Goal: Information Seeking & Learning: Learn about a topic

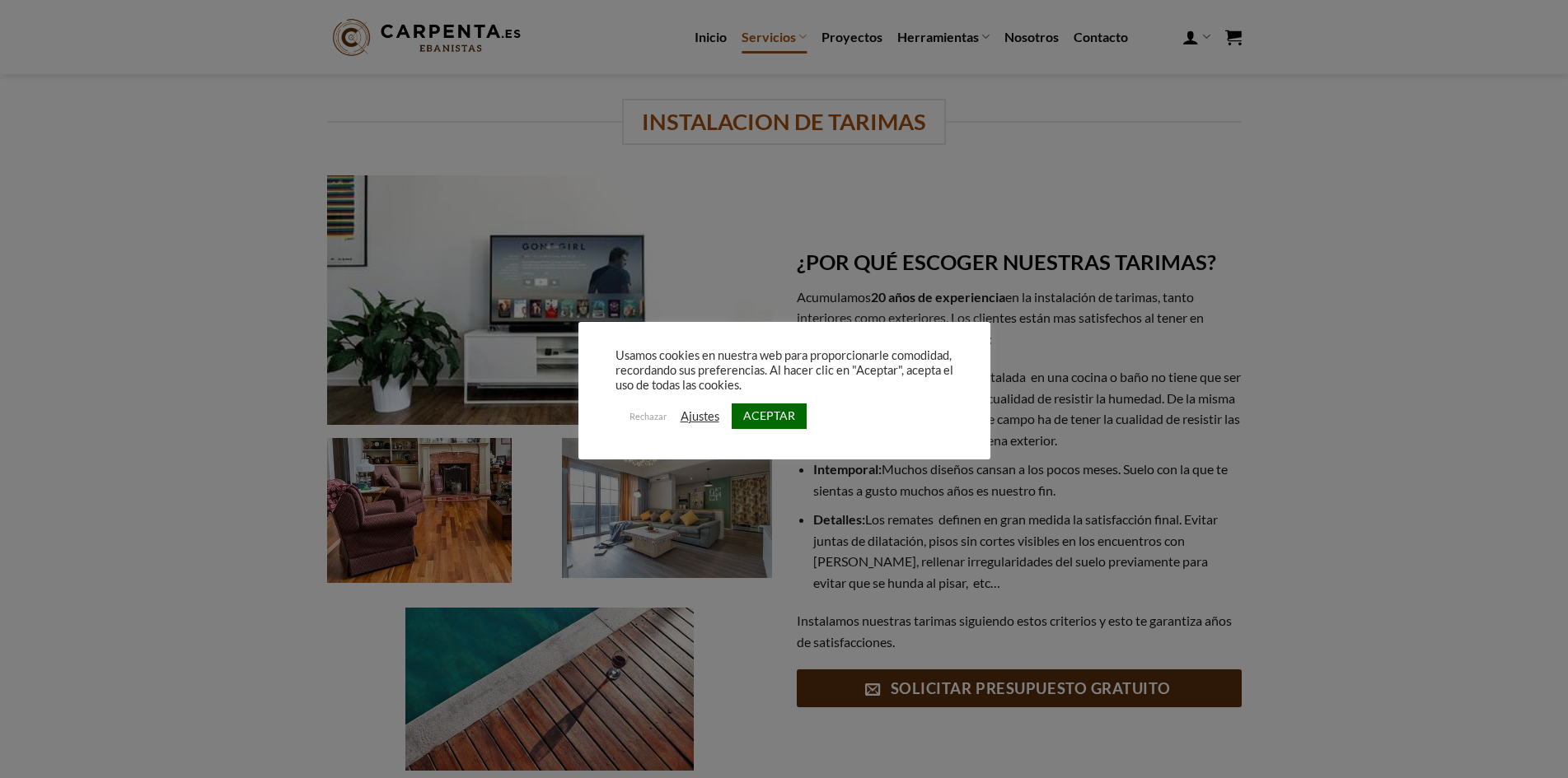
click at [772, 419] on link "ACEPTAR" at bounding box center [769, 416] width 75 height 26
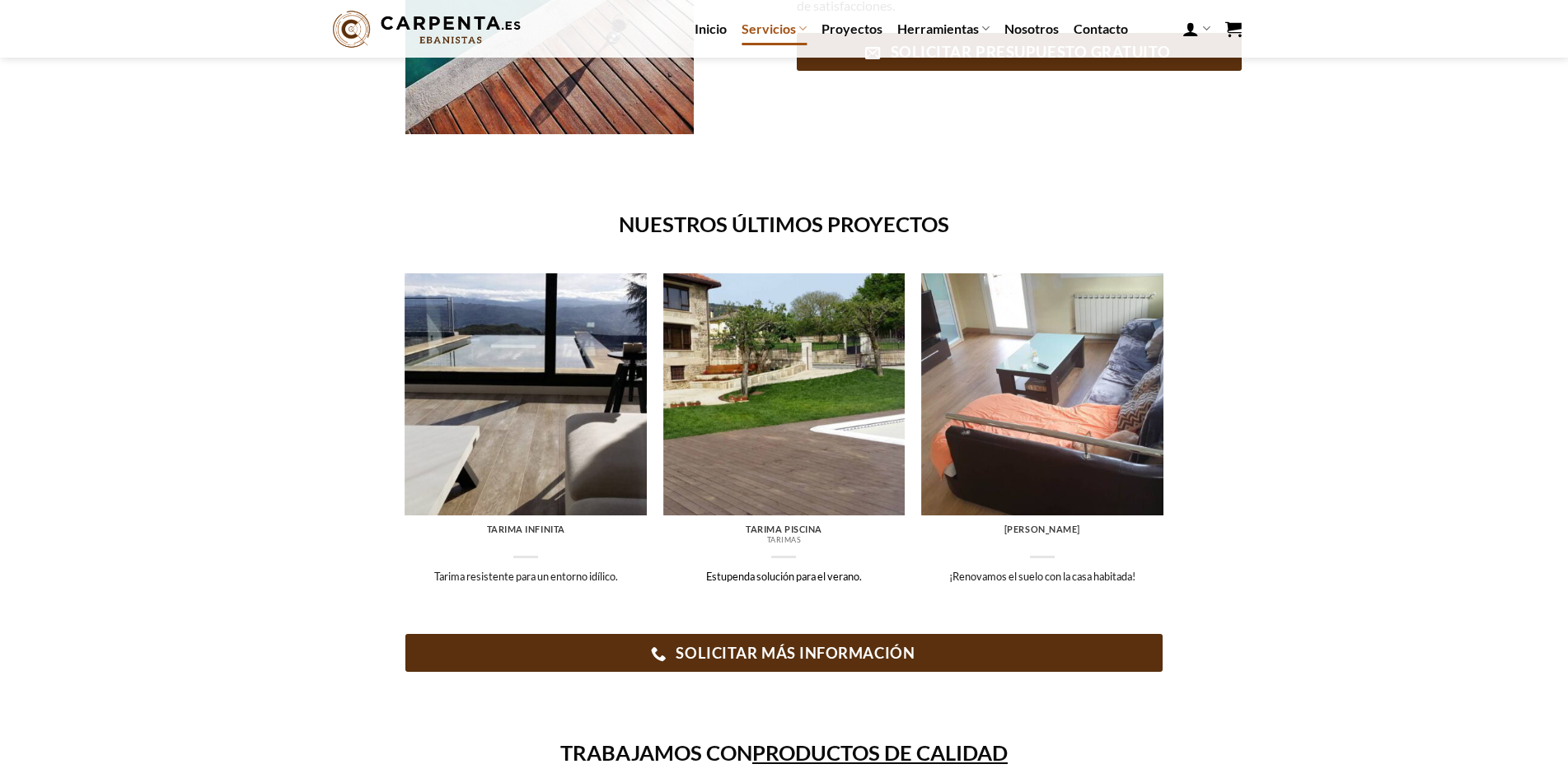
scroll to position [659, 0]
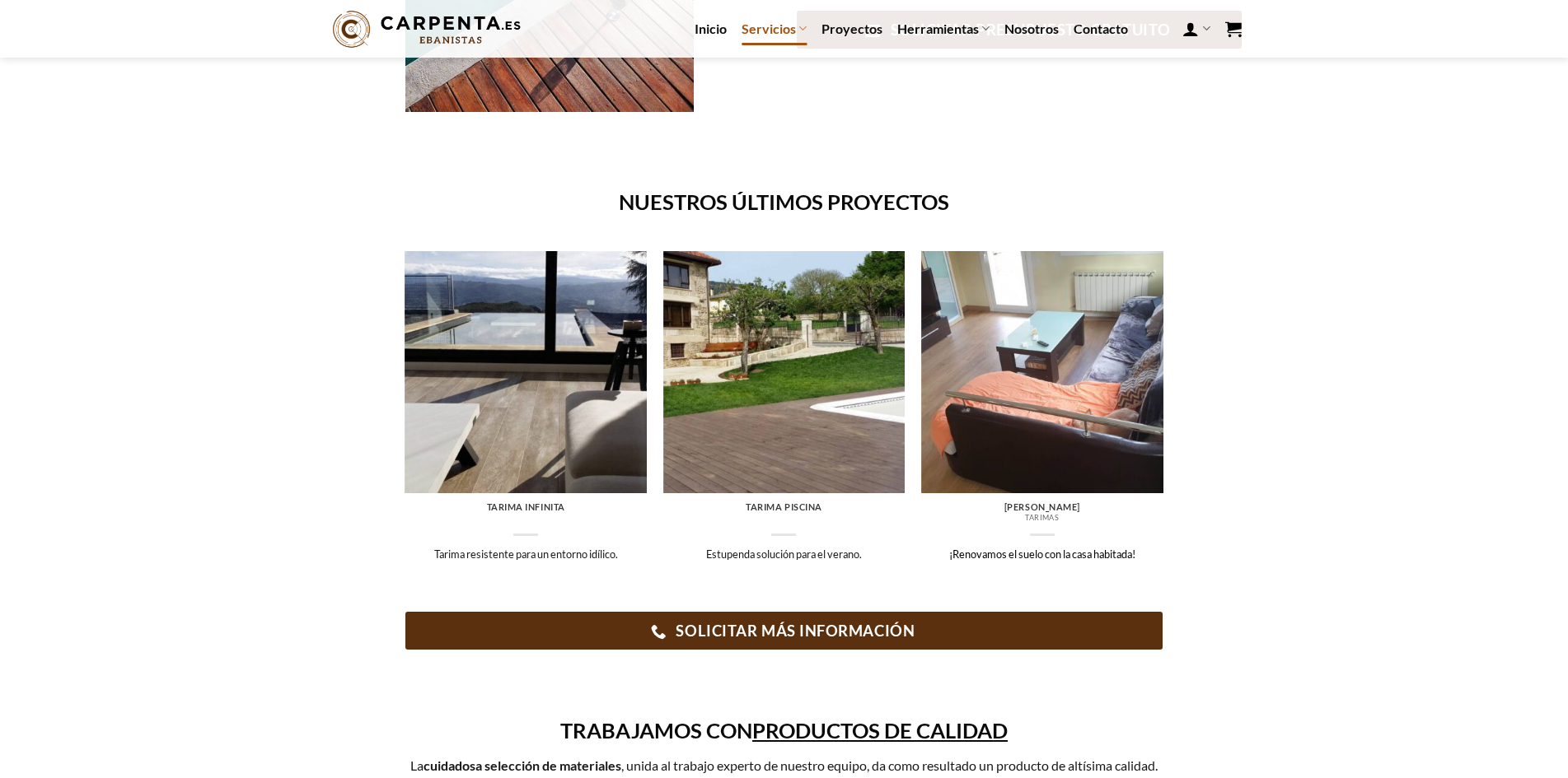
click at [1035, 394] on img at bounding box center [1042, 372] width 242 height 242
click at [816, 368] on img at bounding box center [784, 372] width 242 height 242
click at [554, 372] on img at bounding box center [525, 372] width 242 height 242
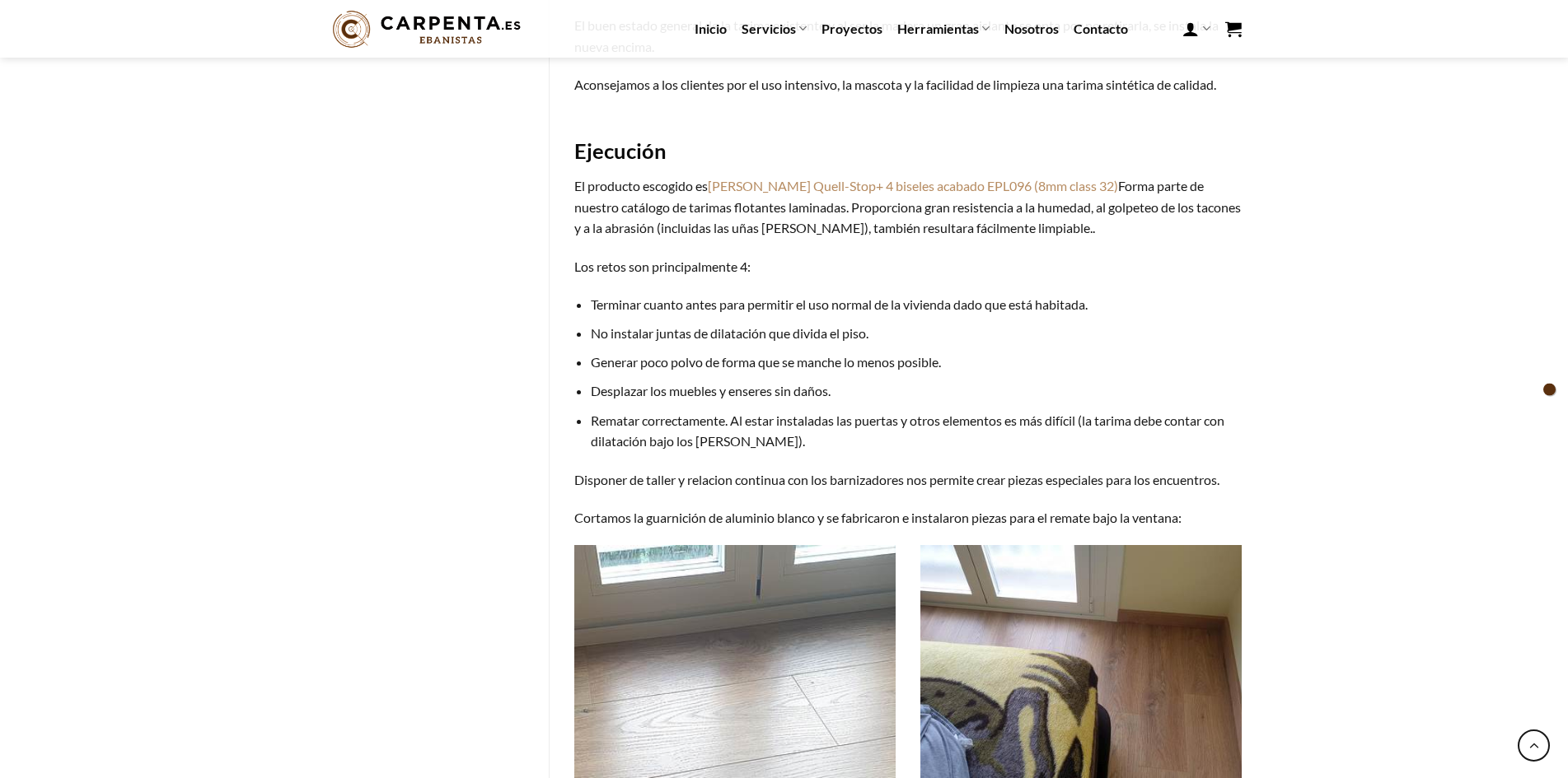
scroll to position [906, 0]
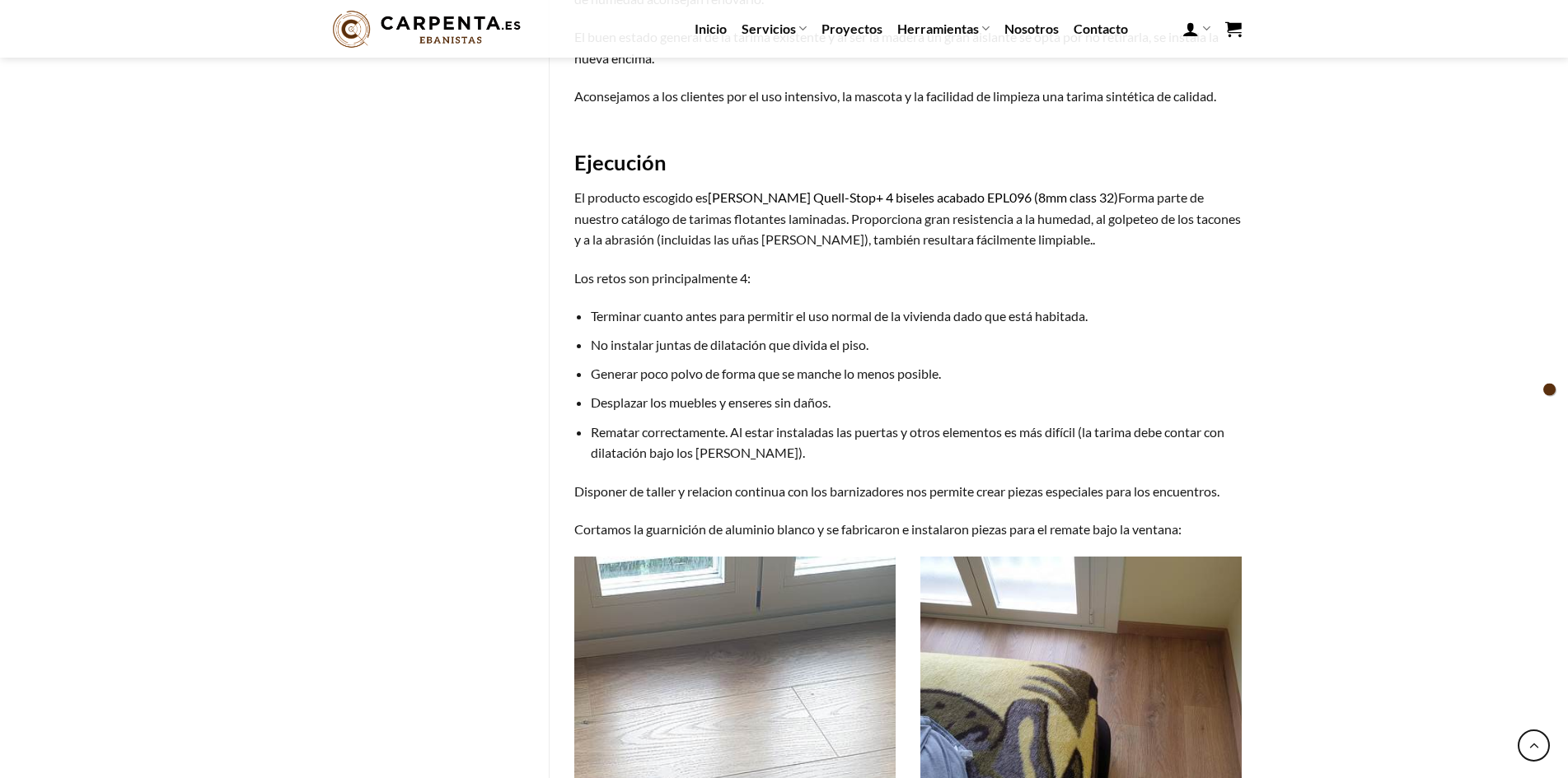
click at [854, 203] on link "EGGER Quell-Stop+ 4 biseles acabado EPL096 (8mm class 32)" at bounding box center [913, 197] width 411 height 16
click at [738, 200] on link "EGGER Quell-Stop+ 4 biseles acabado EPL096 (8mm class 32)" at bounding box center [913, 197] width 411 height 16
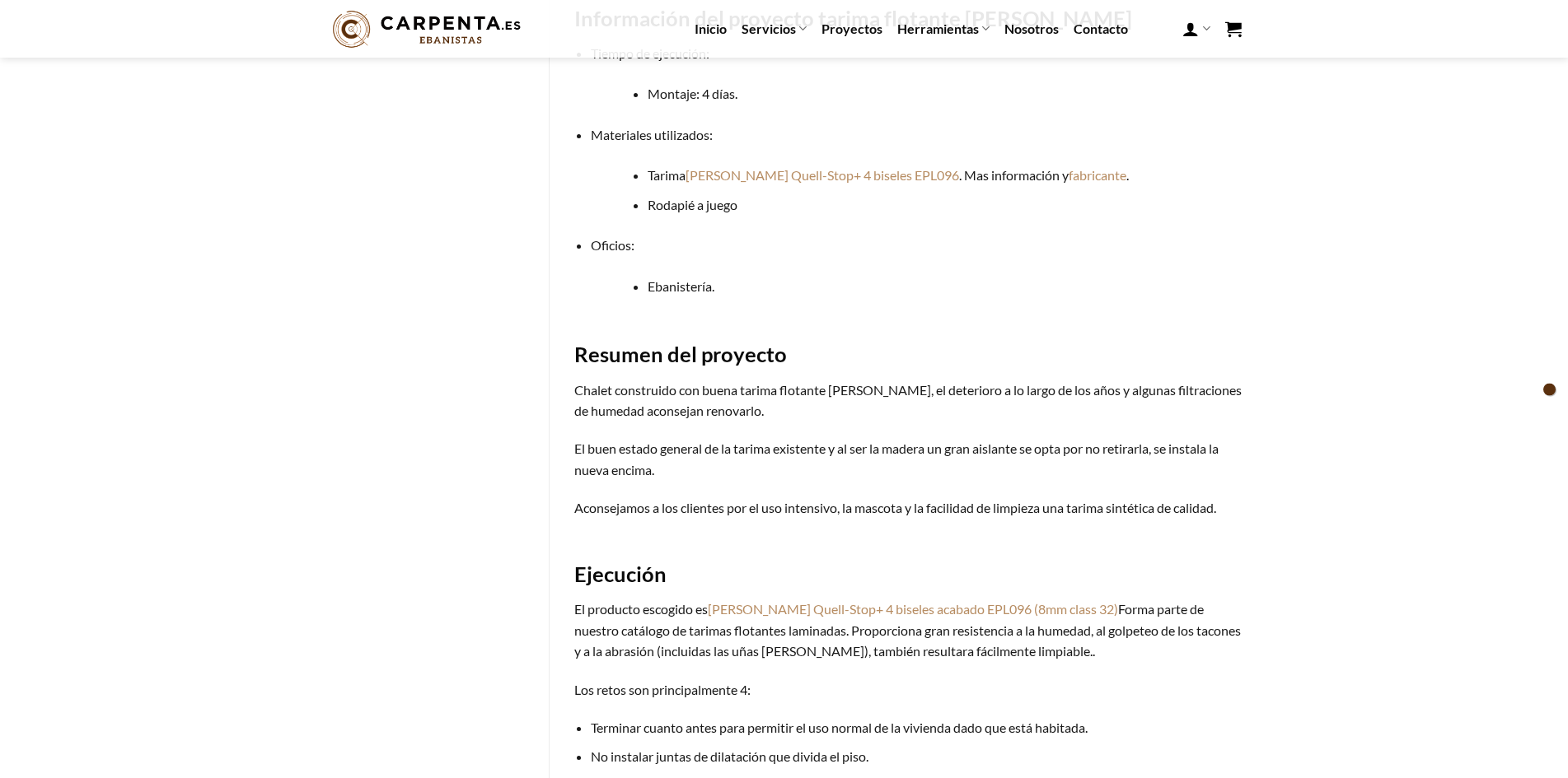
scroll to position [0, 0]
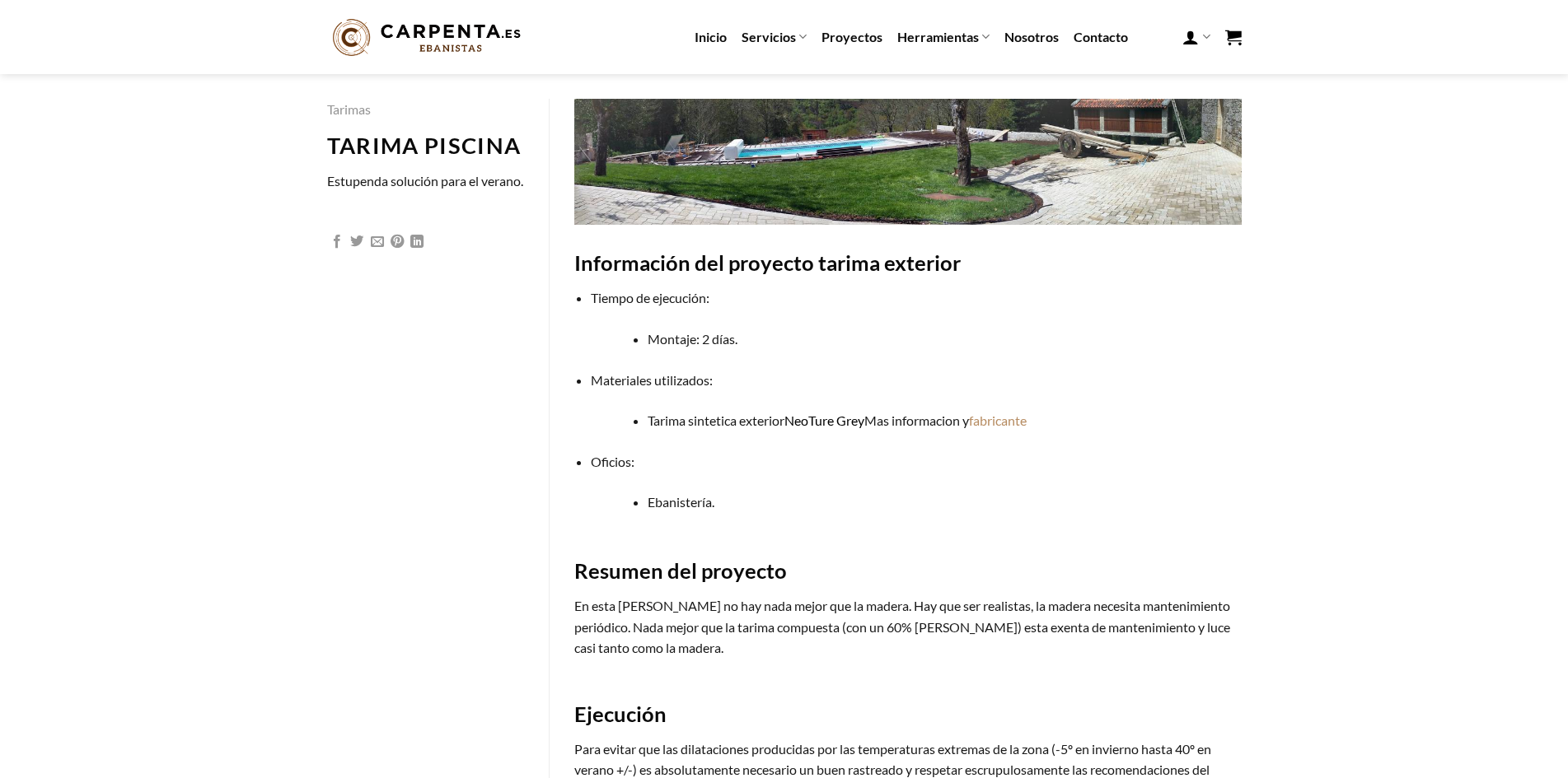
click at [840, 427] on link "NeoTure Grey" at bounding box center [824, 420] width 80 height 16
click at [840, 423] on link "NeoTure Grey" at bounding box center [824, 420] width 80 height 16
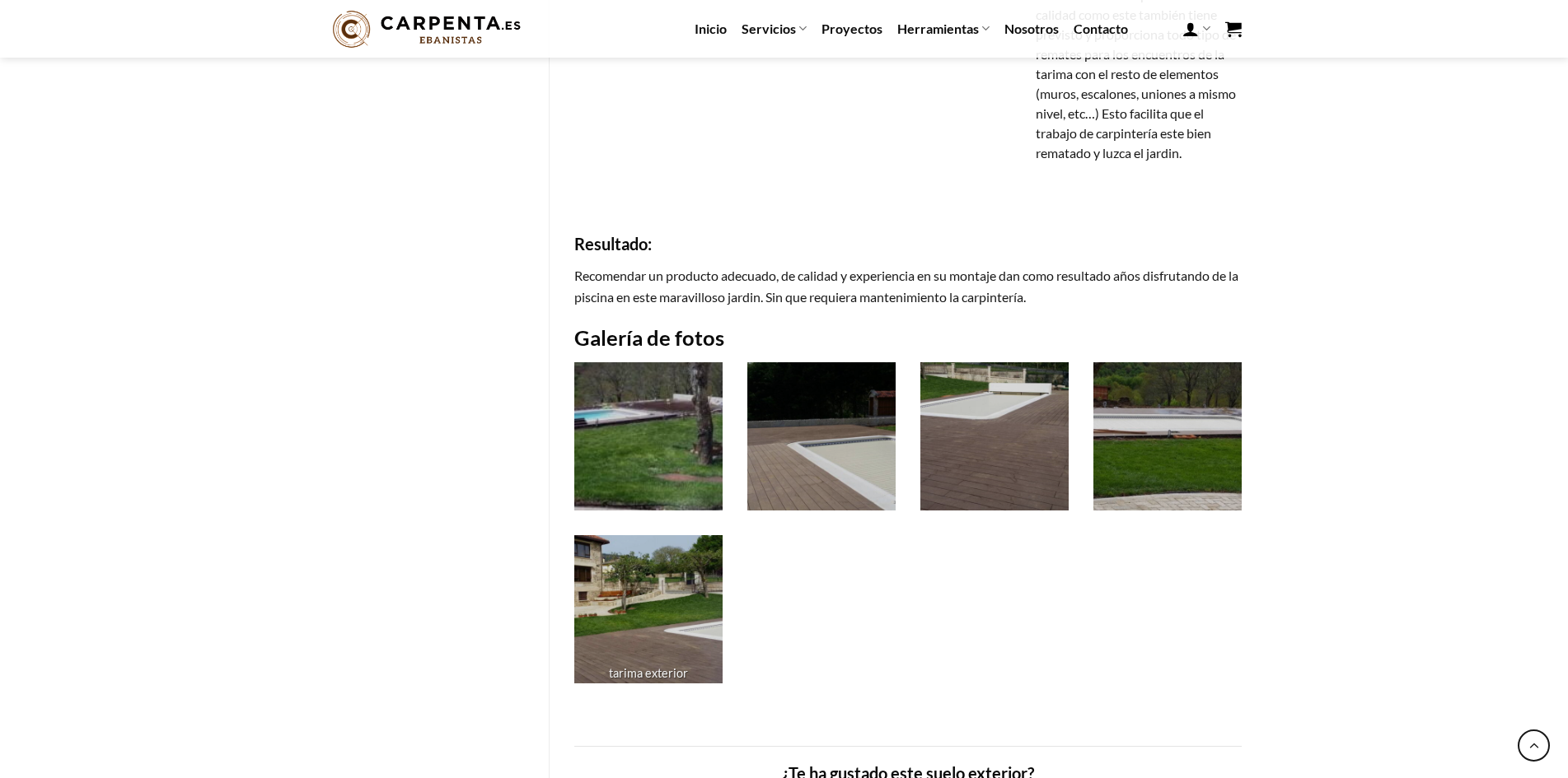
scroll to position [1483, 0]
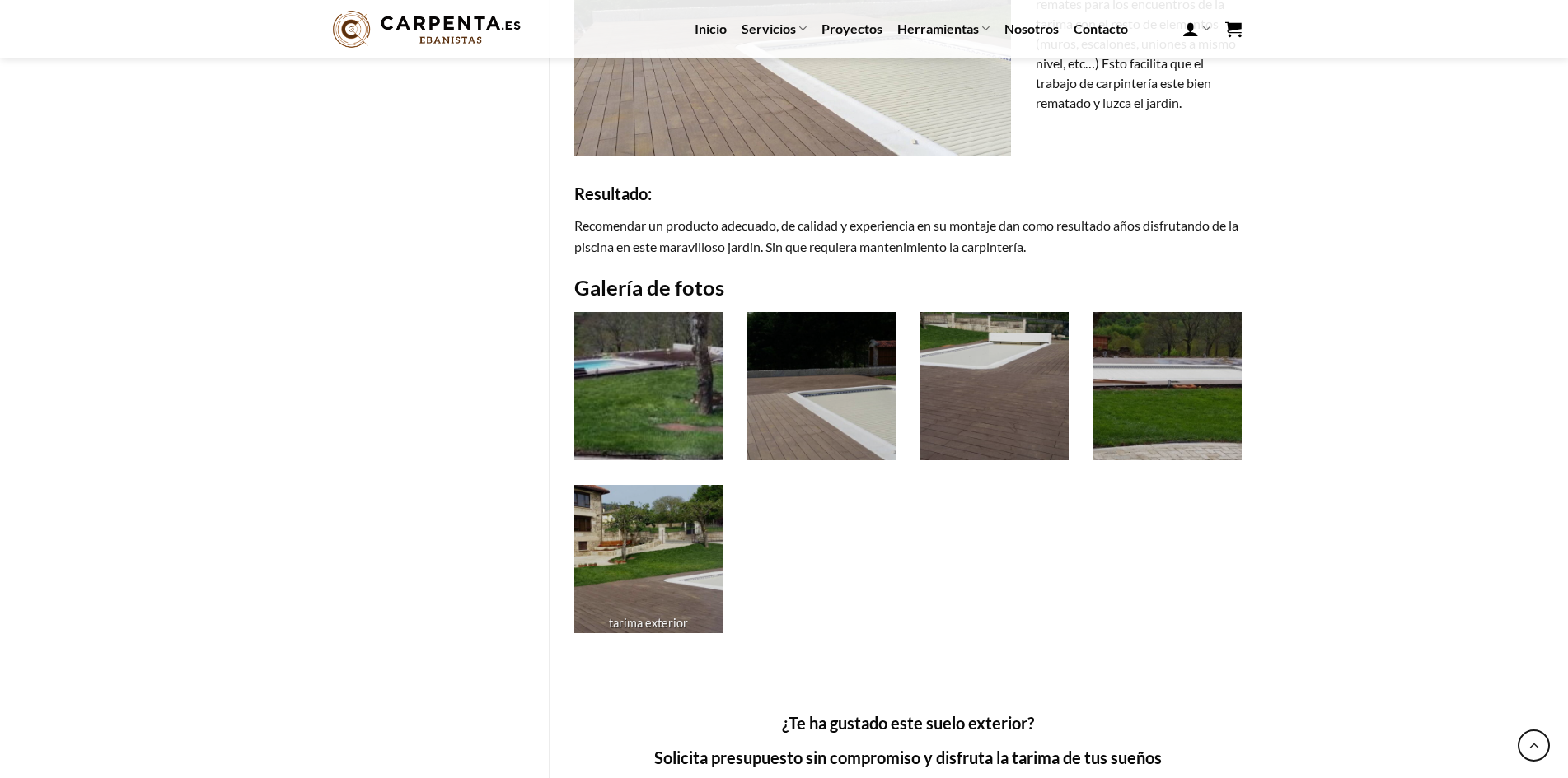
click at [652, 523] on img at bounding box center [648, 559] width 148 height 148
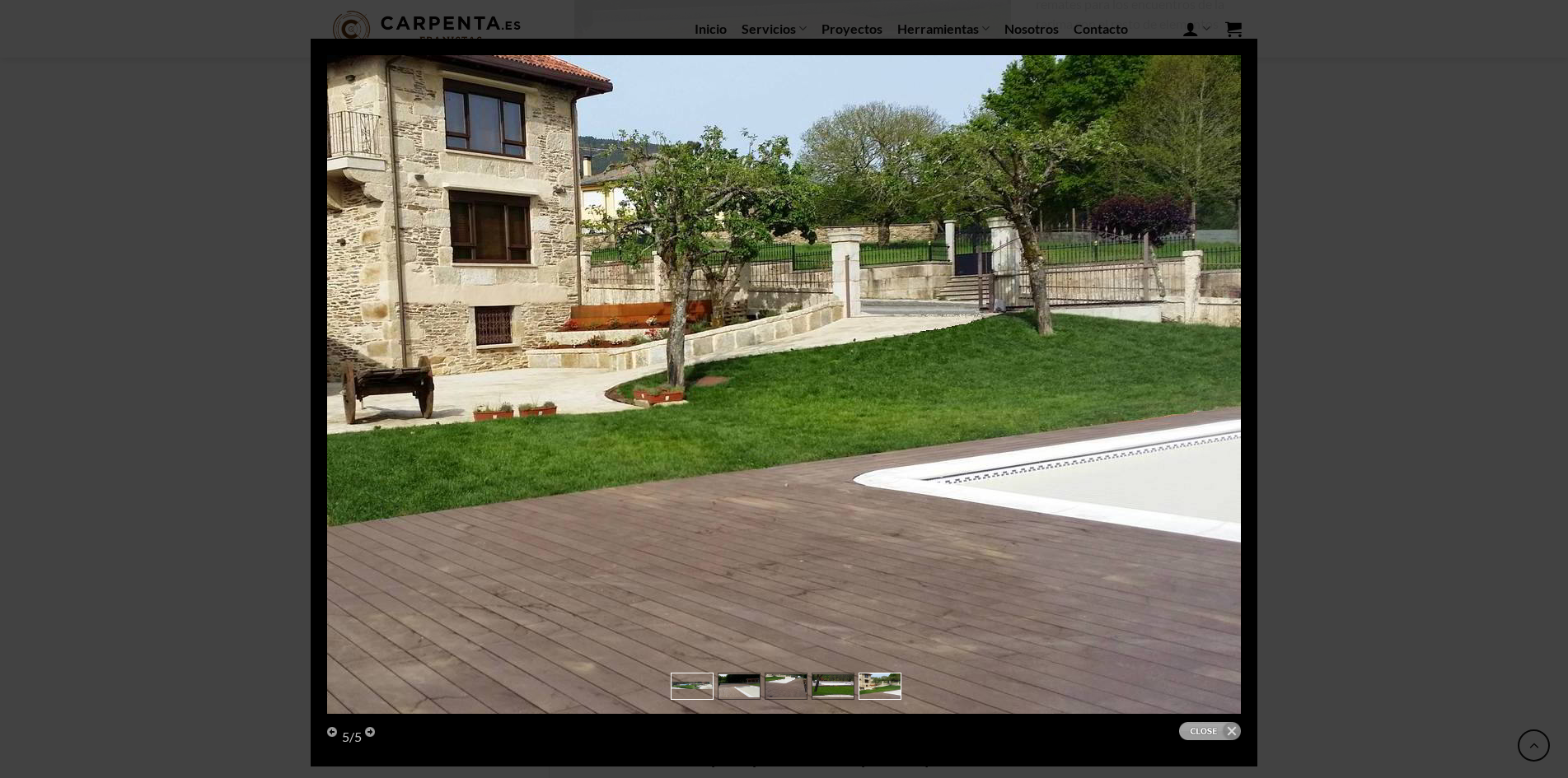
click at [698, 683] on img at bounding box center [693, 686] width 42 height 7
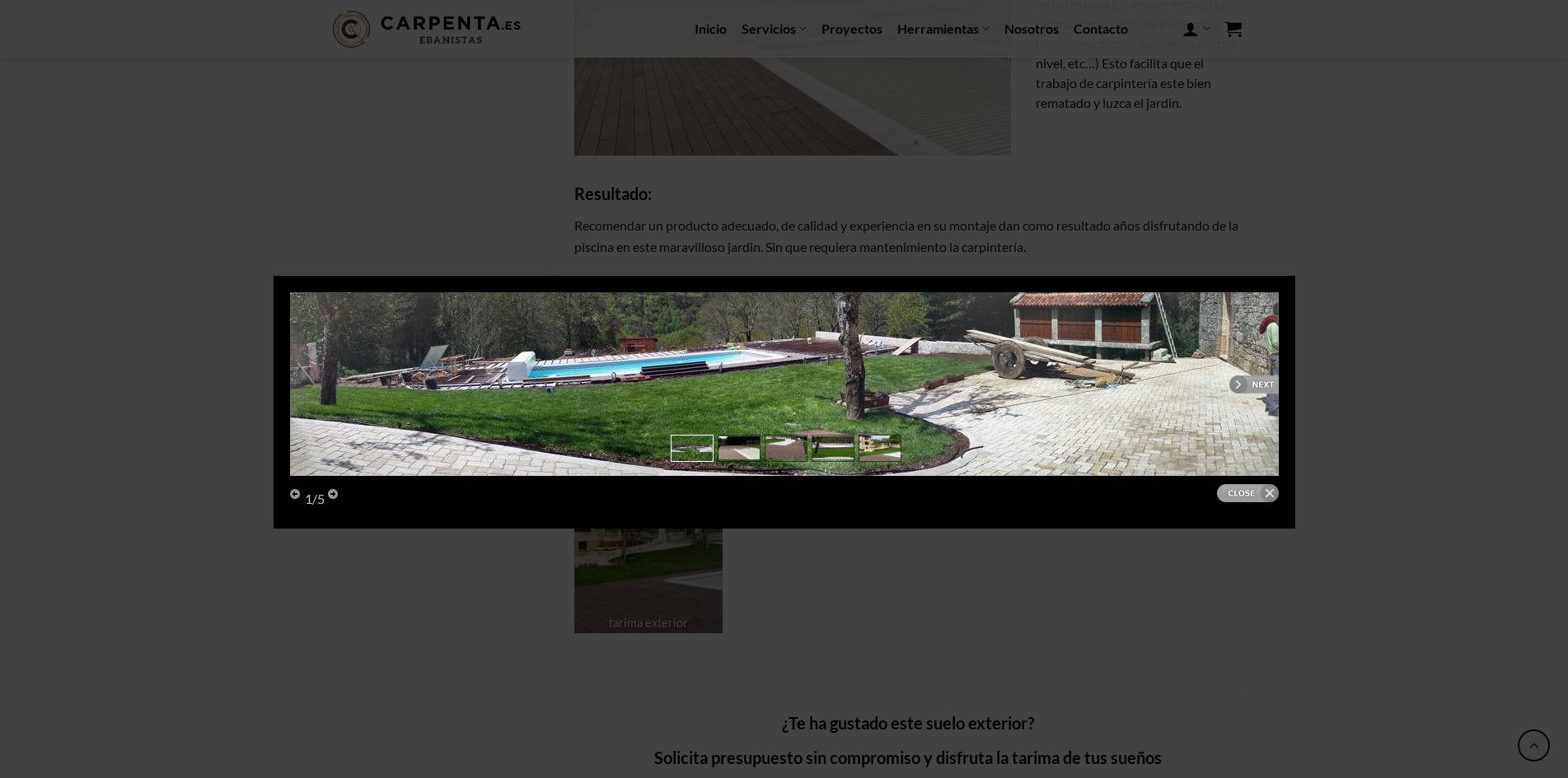
click at [1257, 377] on link "next" at bounding box center [1036, 384] width 485 height 184
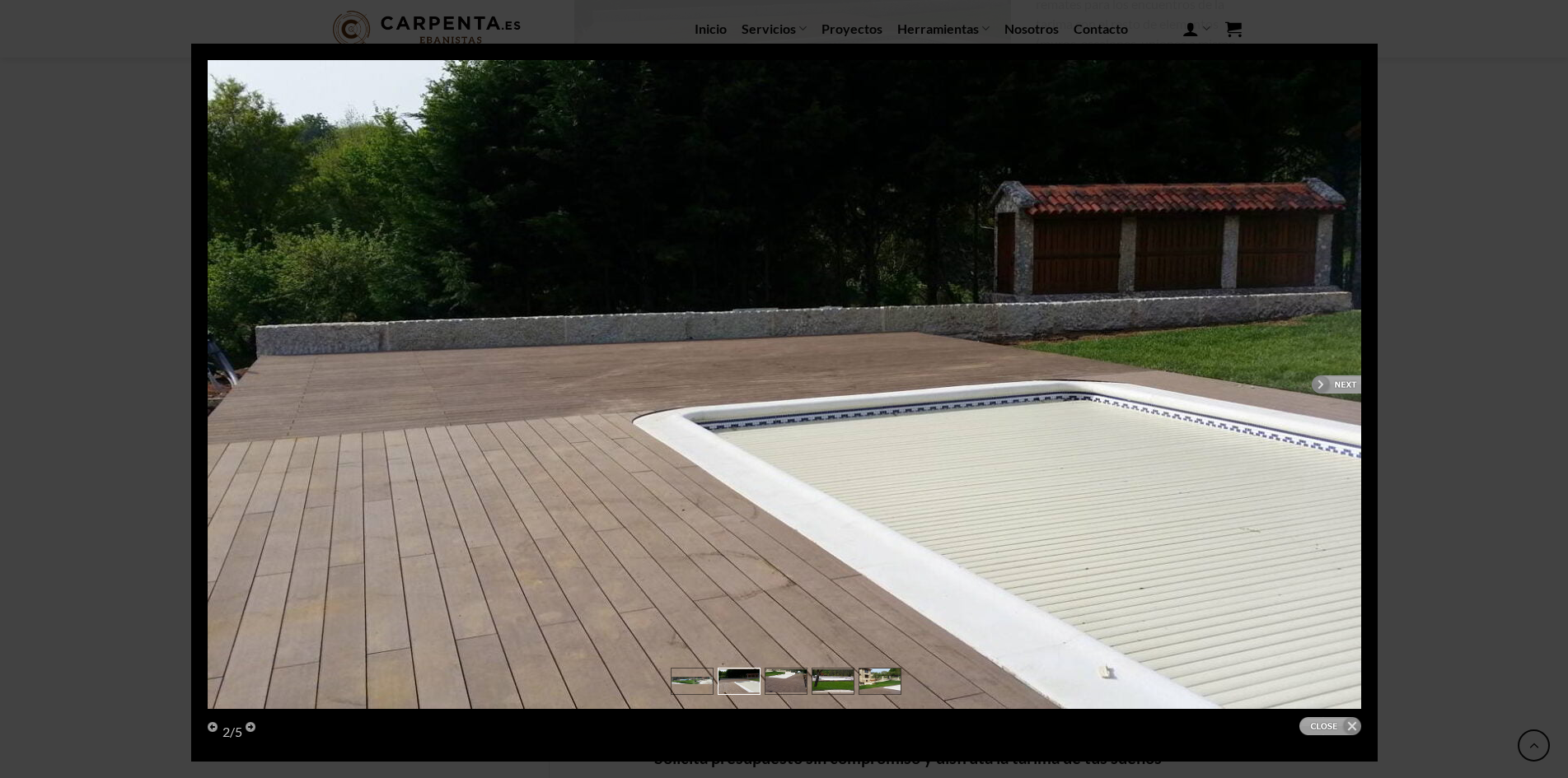
click at [1344, 383] on link "next" at bounding box center [1078, 384] width 565 height 649
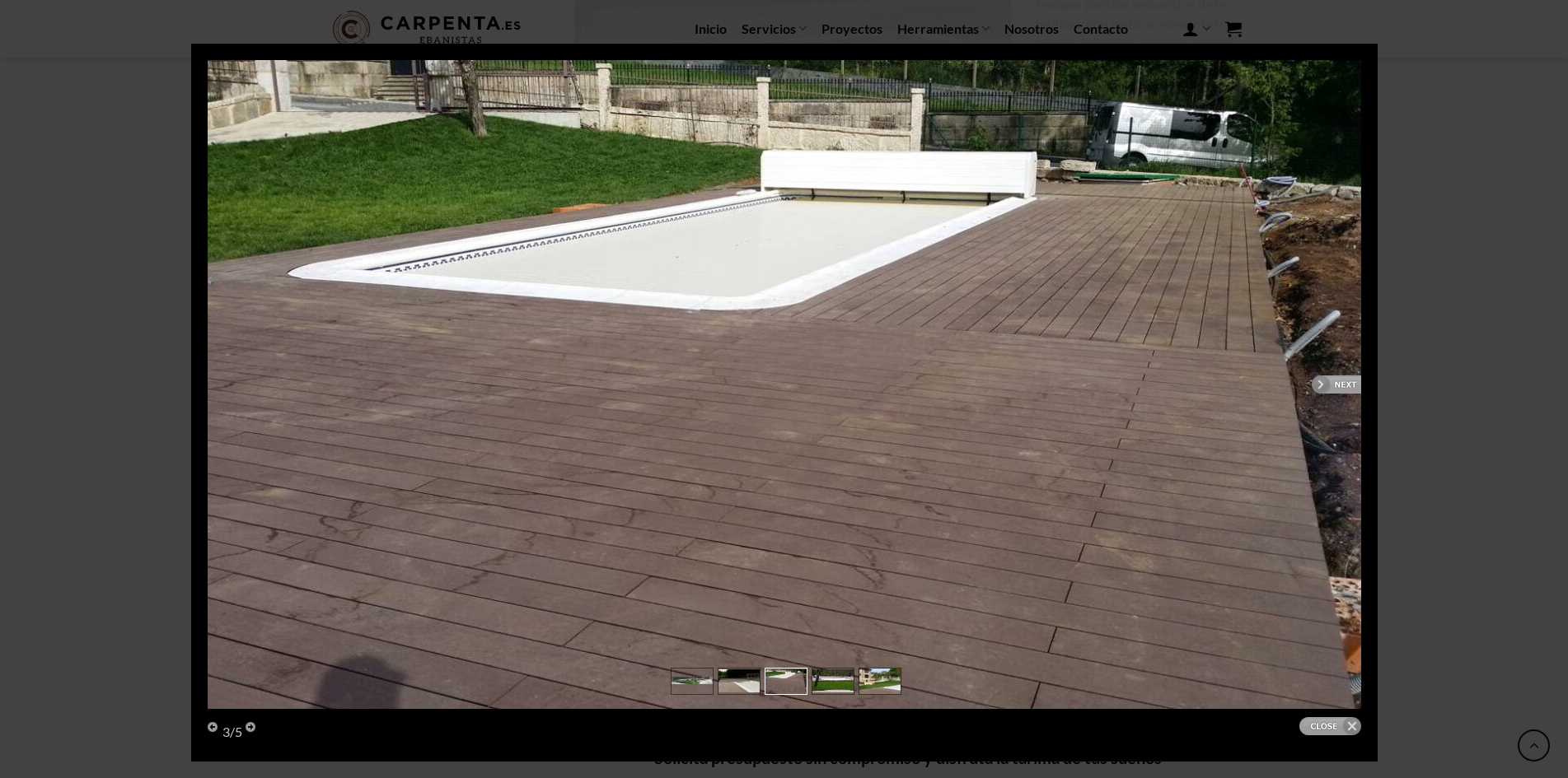
click at [1344, 383] on link "next" at bounding box center [1078, 384] width 565 height 649
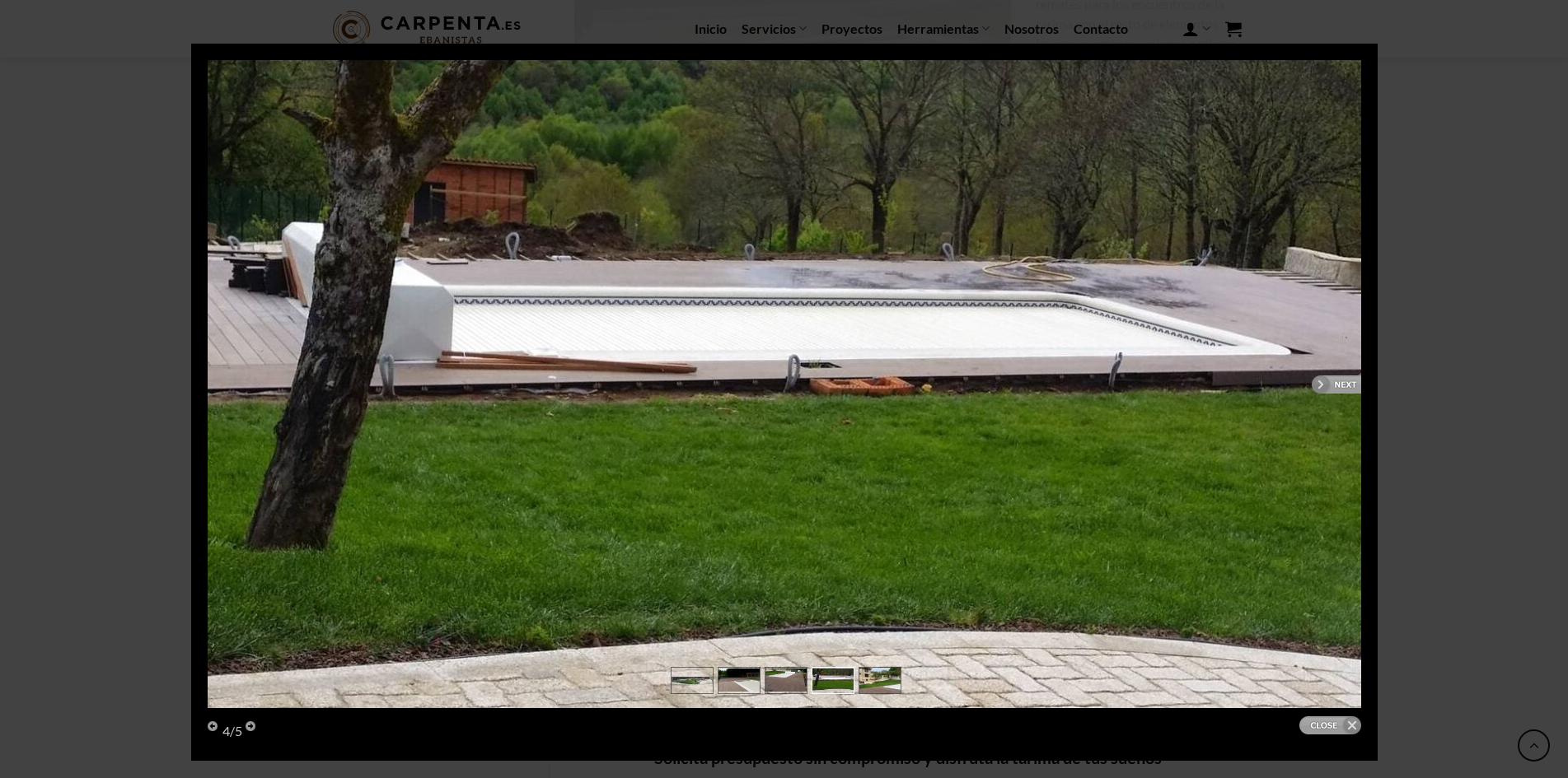
click at [1344, 383] on link "next" at bounding box center [1078, 384] width 565 height 648
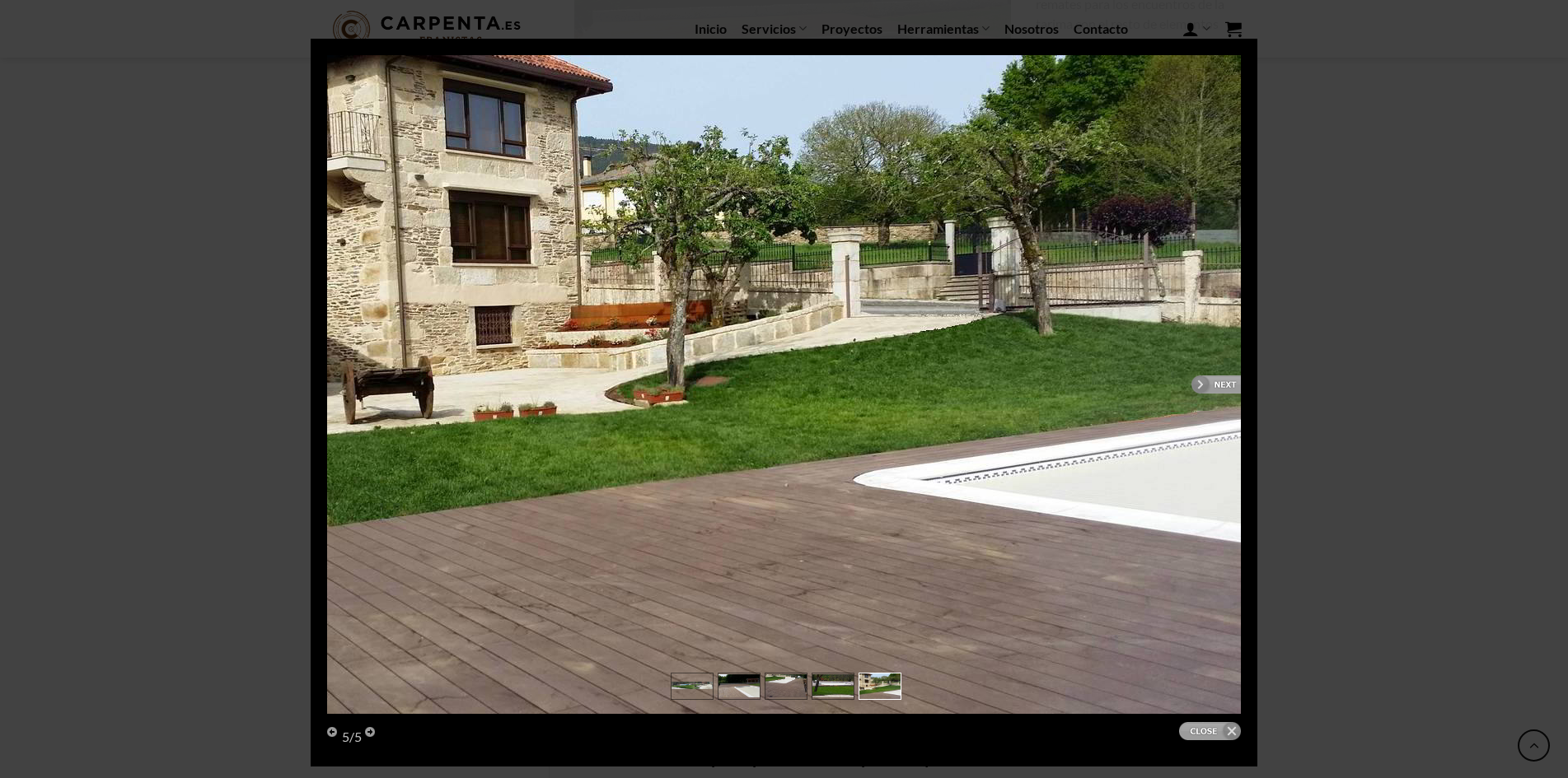
click at [1209, 383] on link "next" at bounding box center [1017, 384] width 447 height 659
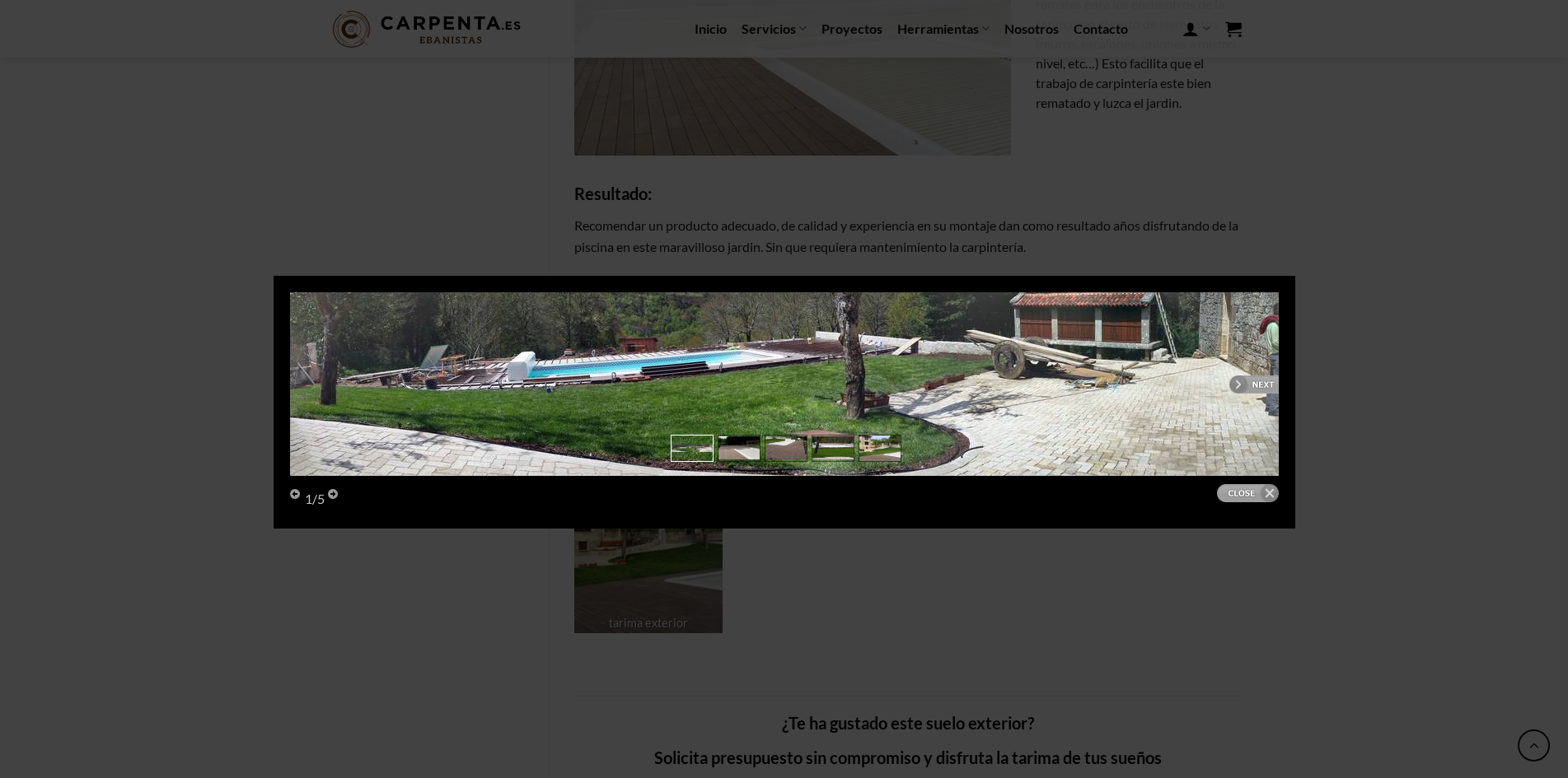
click at [1251, 378] on link "next" at bounding box center [1036, 384] width 485 height 184
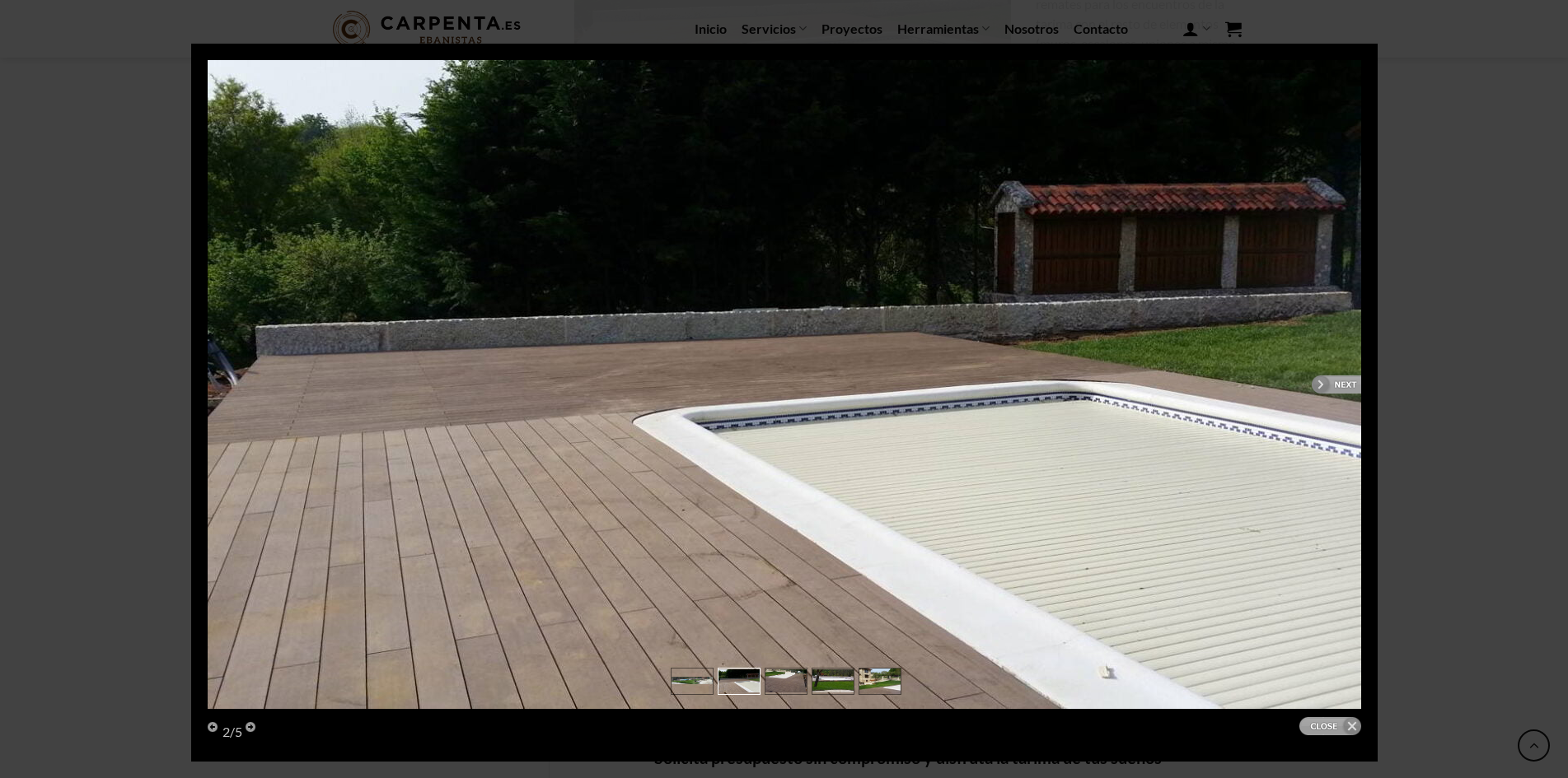
click at [1335, 380] on link "next" at bounding box center [1078, 384] width 565 height 649
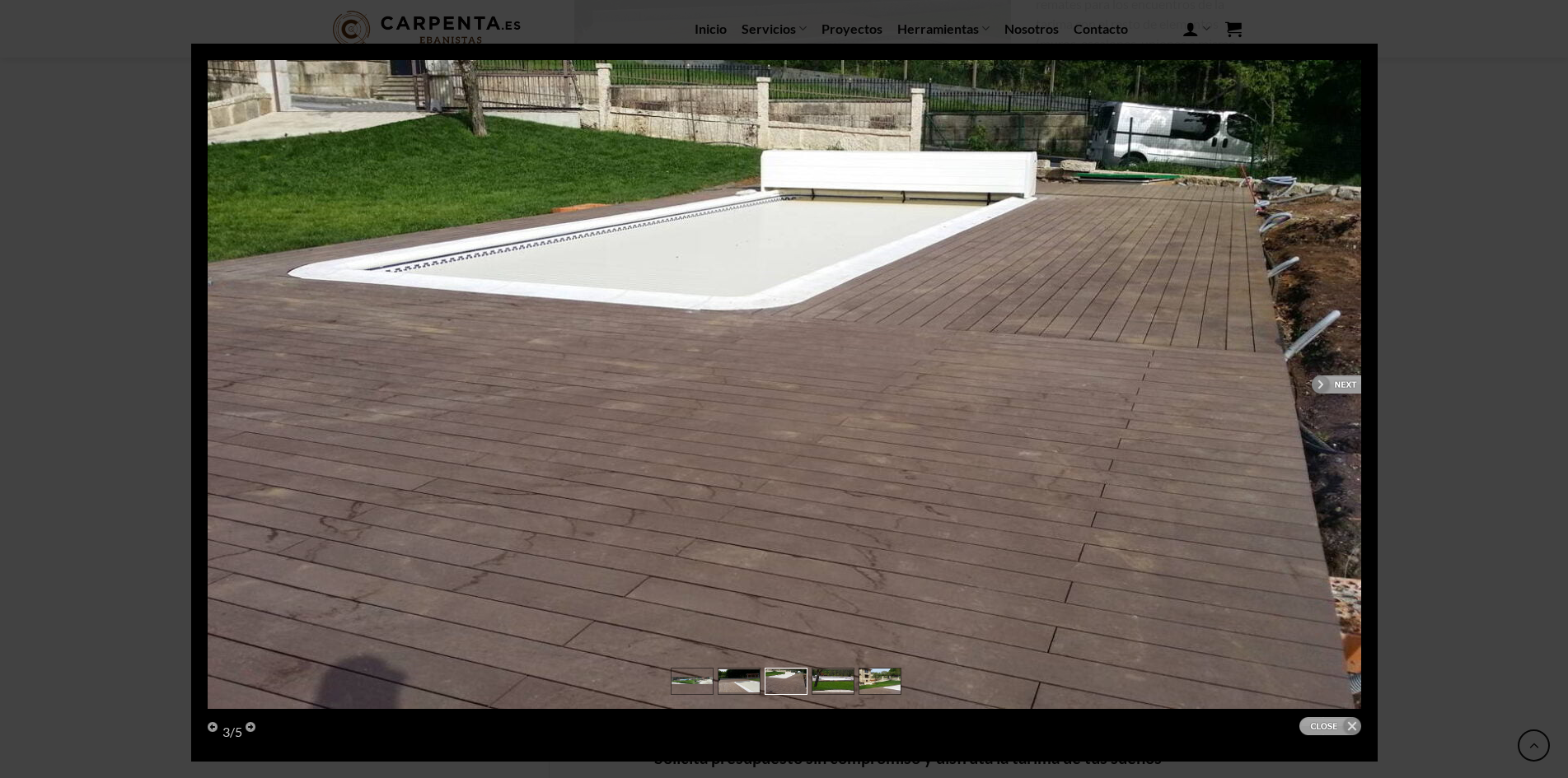
click at [1335, 380] on link "next" at bounding box center [1078, 384] width 565 height 649
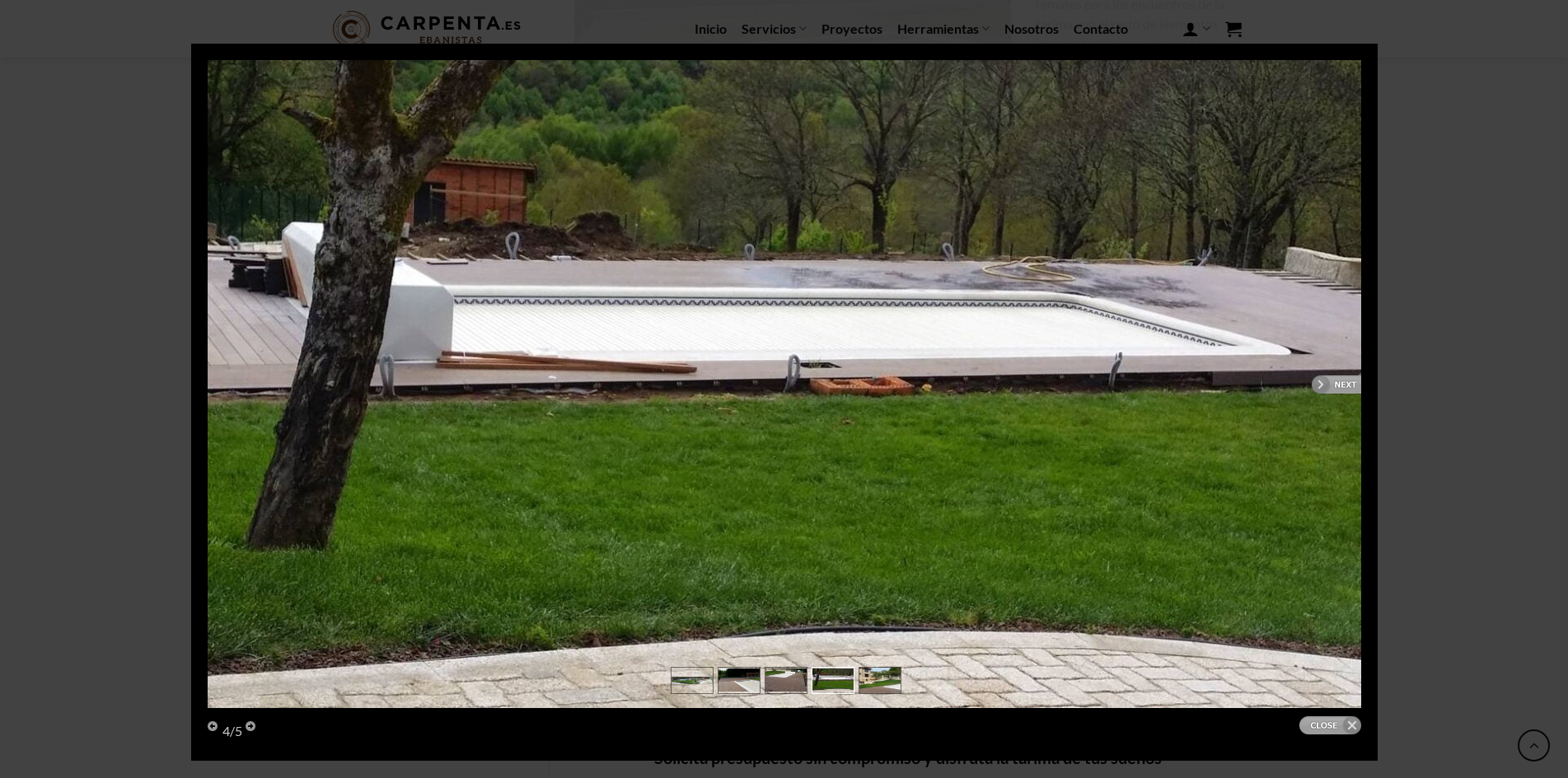
click at [1335, 380] on link "next" at bounding box center [1078, 384] width 565 height 648
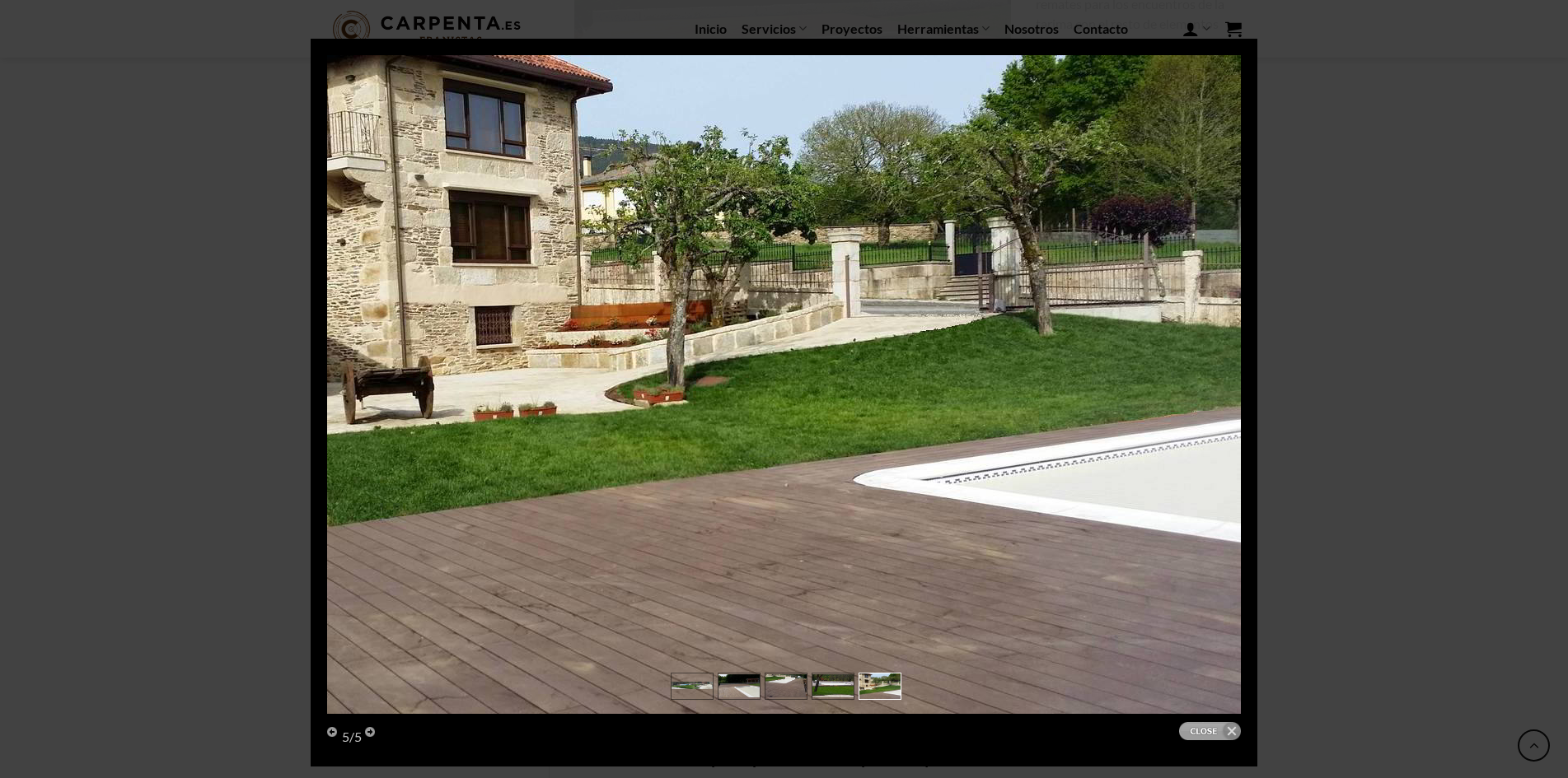
click at [1229, 733] on link "Close" at bounding box center [1210, 731] width 62 height 18
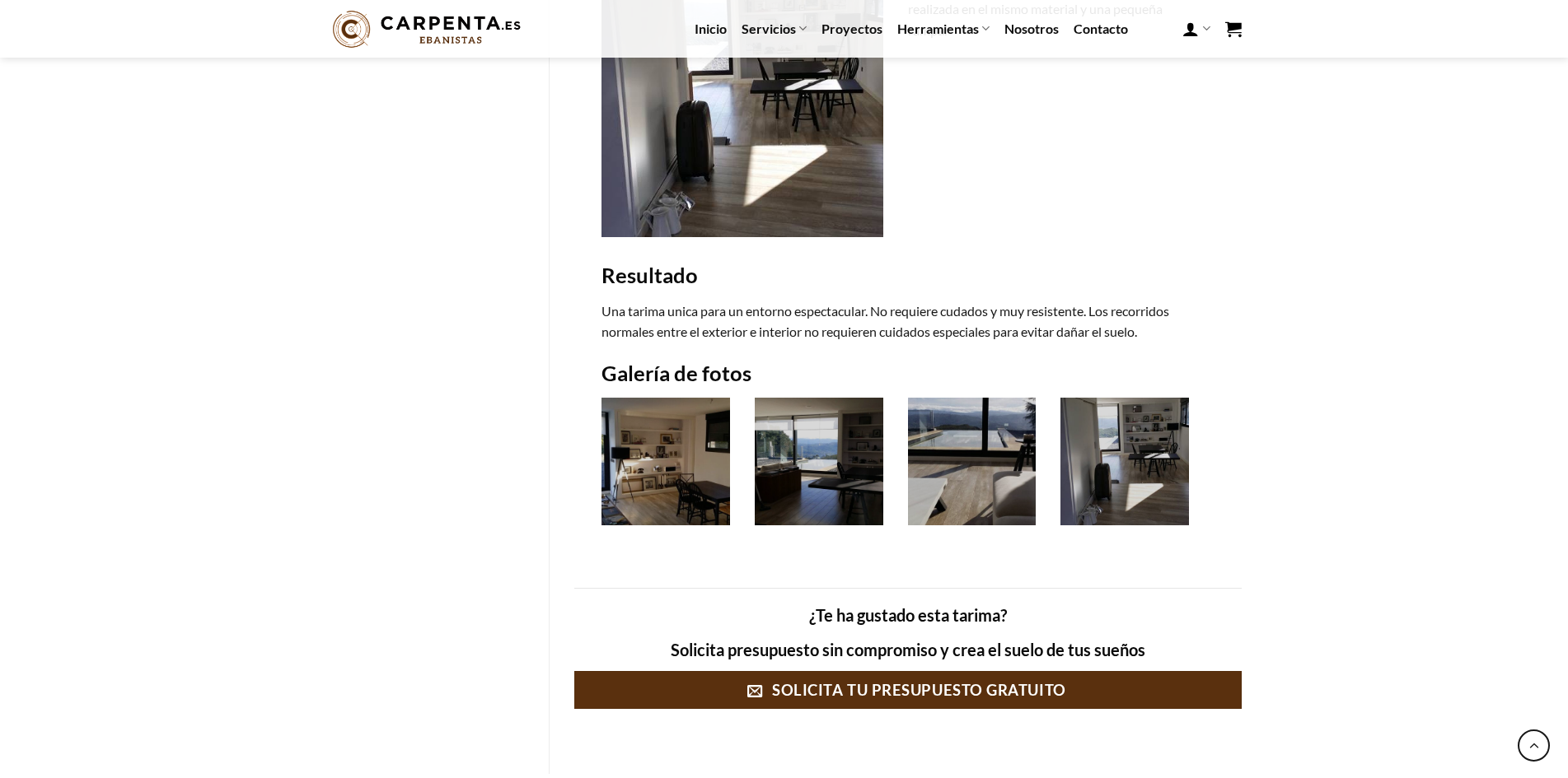
scroll to position [1071, 0]
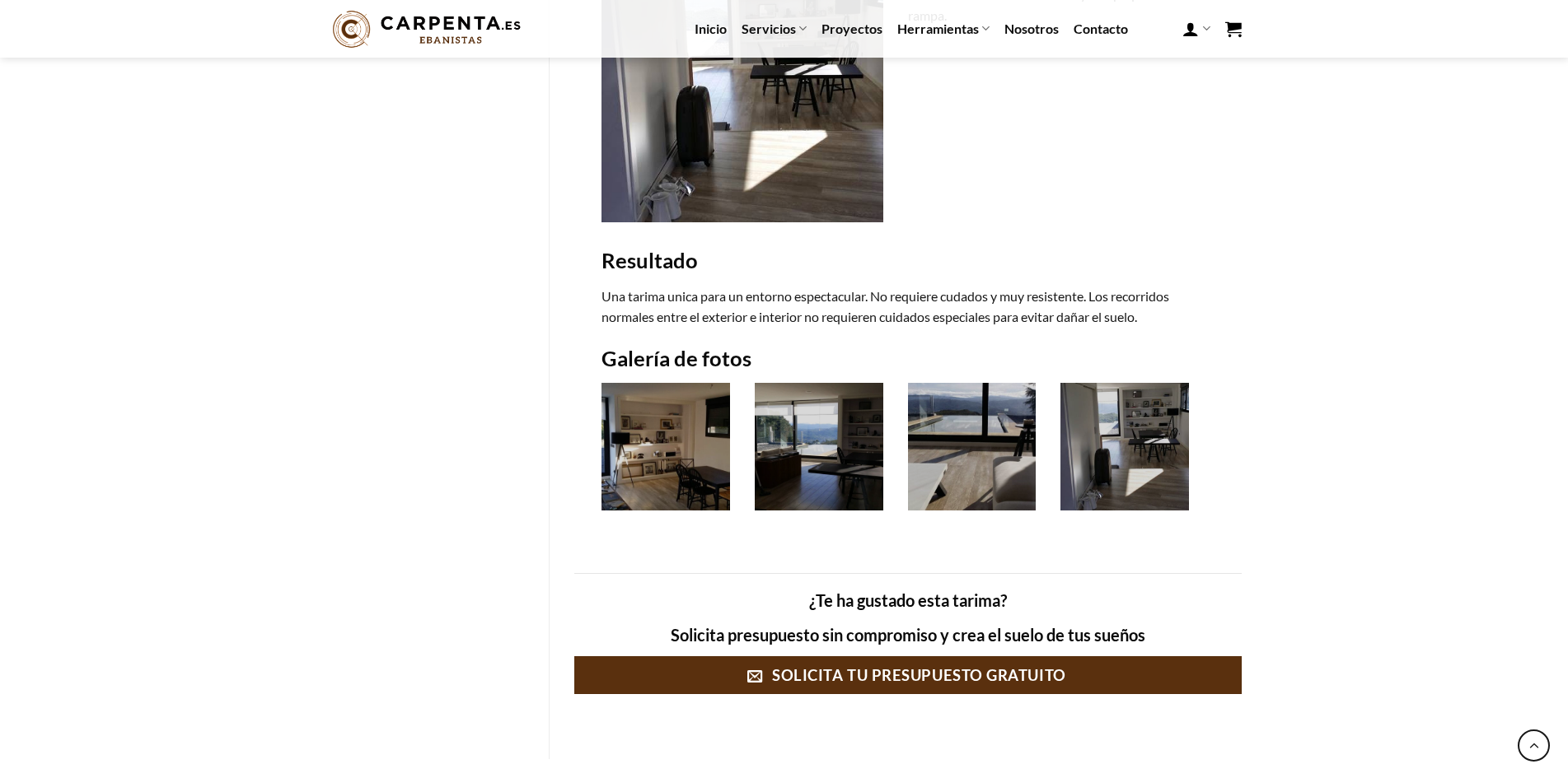
click at [677, 439] on img at bounding box center [665, 447] width 129 height 129
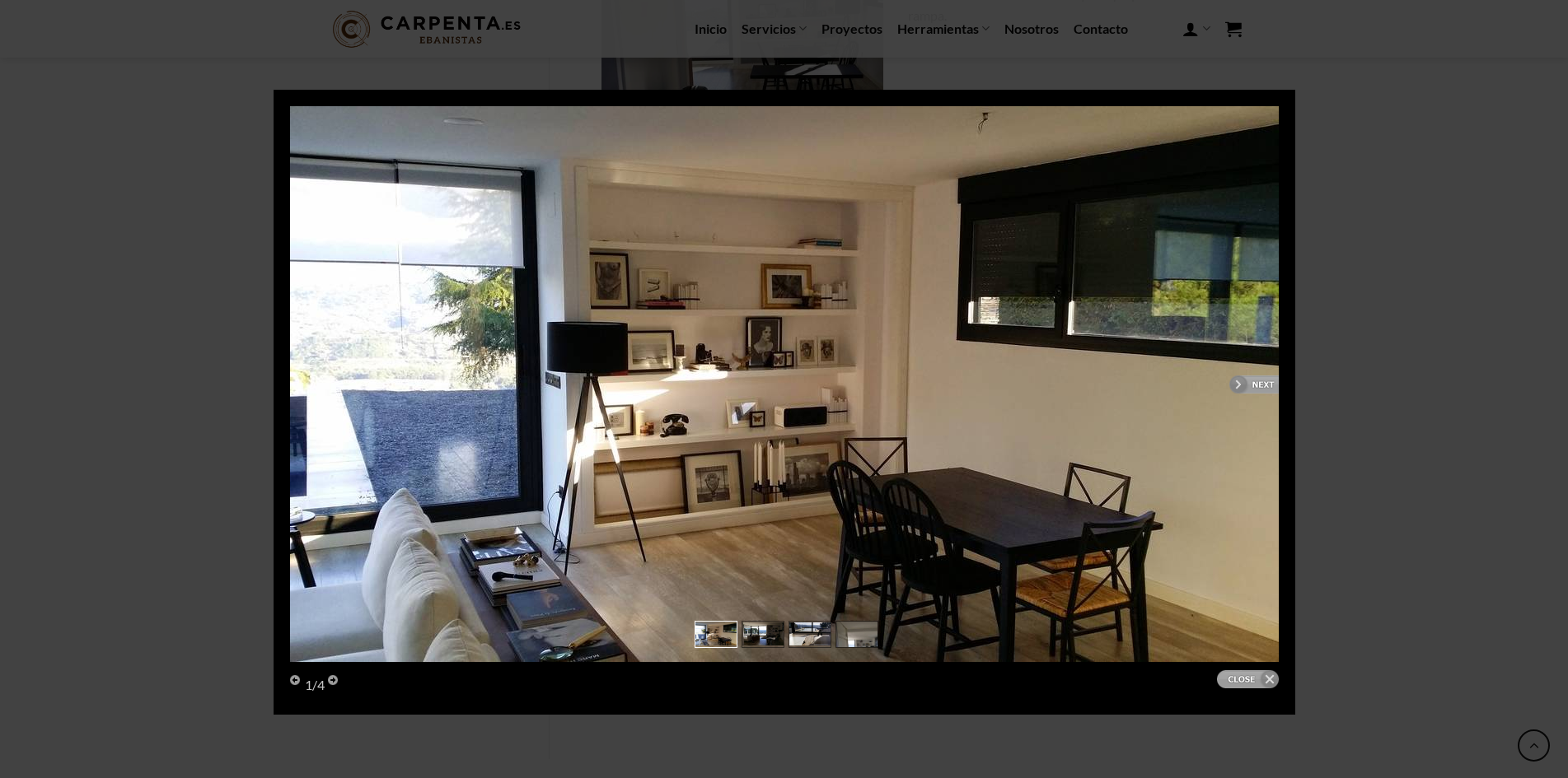
click at [1245, 382] on link "next" at bounding box center [1036, 384] width 485 height 556
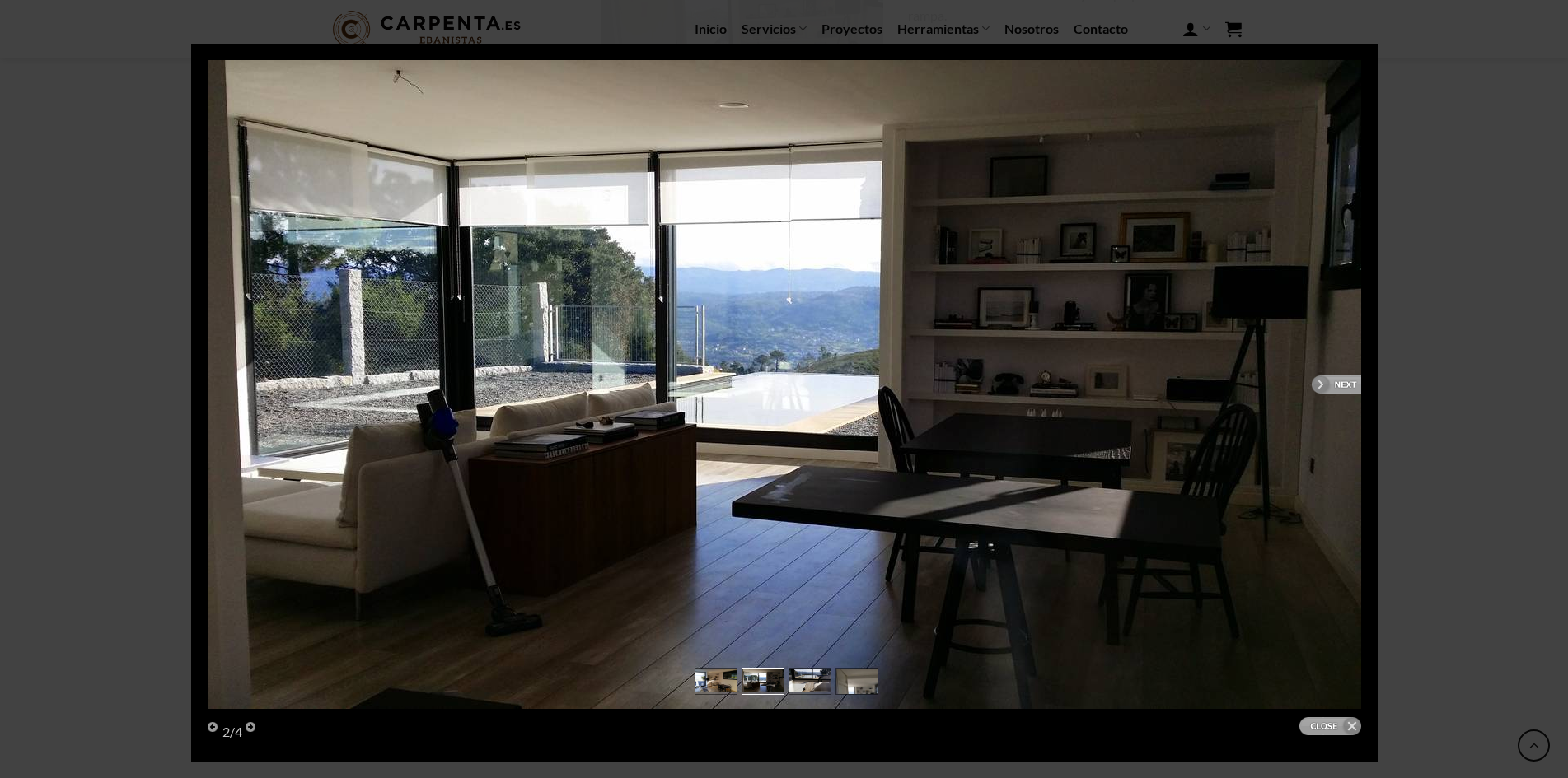
click at [1338, 379] on link "next" at bounding box center [1078, 384] width 565 height 649
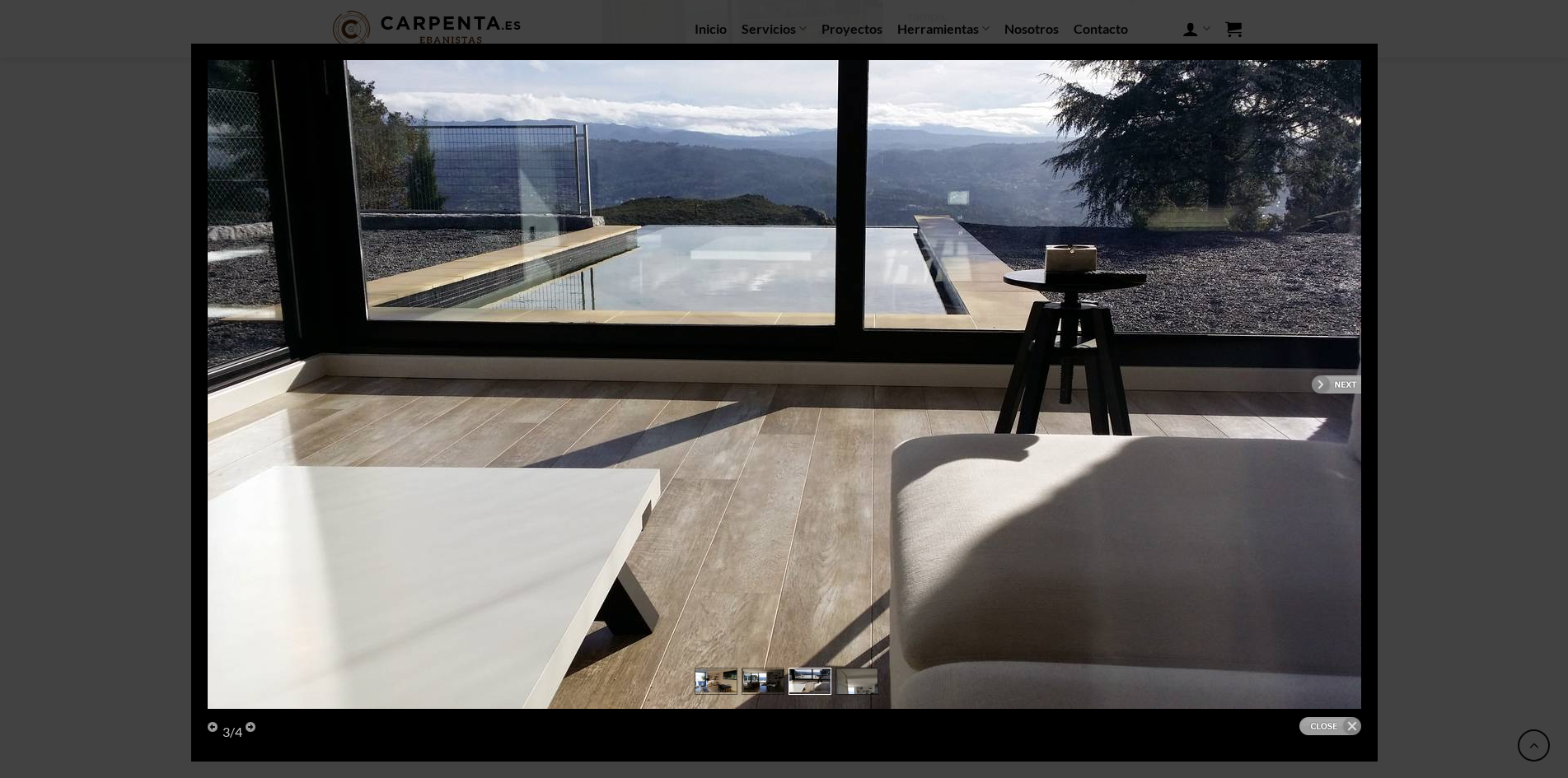
click at [1338, 379] on link "next" at bounding box center [1078, 384] width 565 height 649
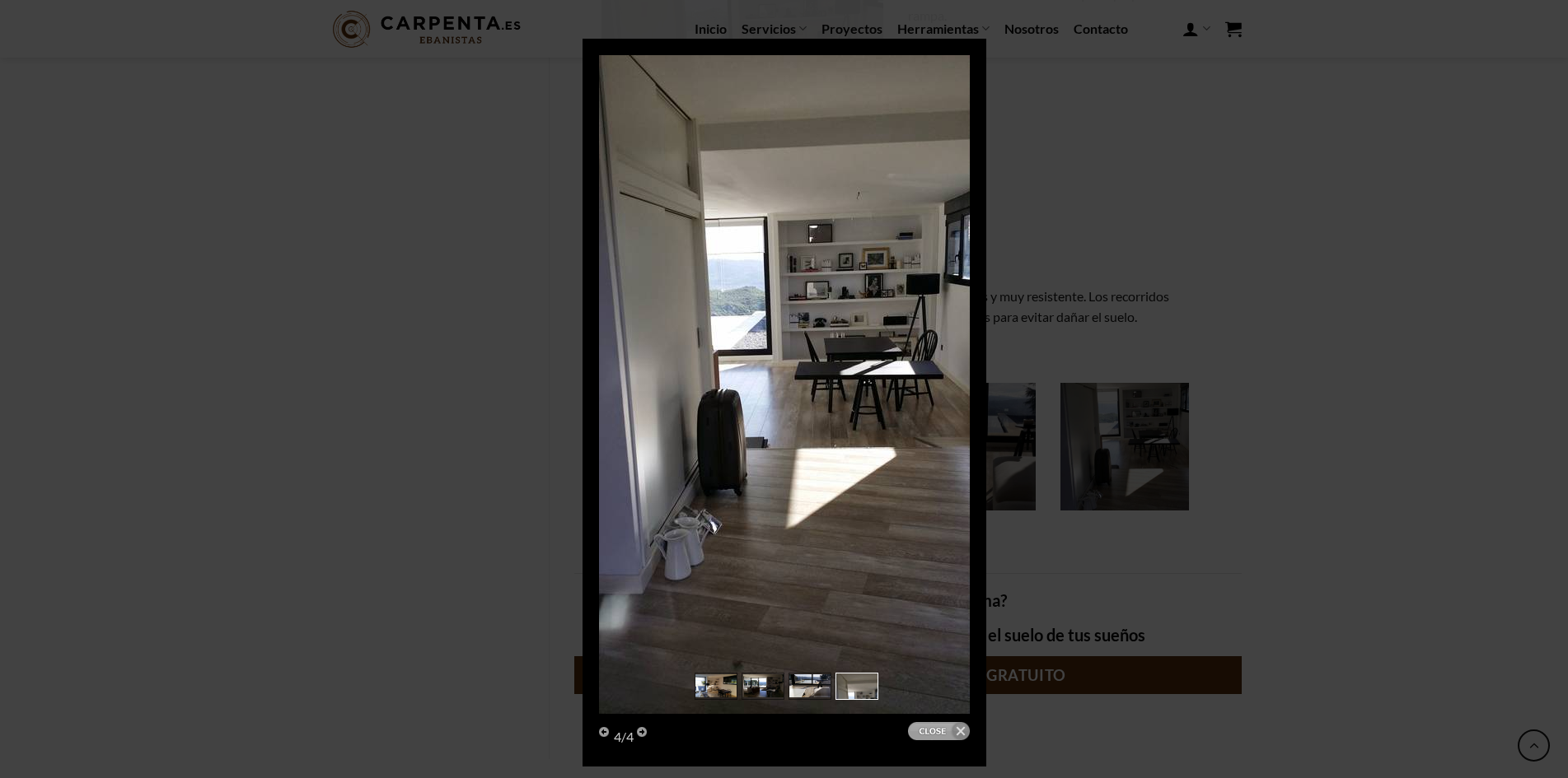
click at [945, 725] on link "Close" at bounding box center [939, 731] width 62 height 18
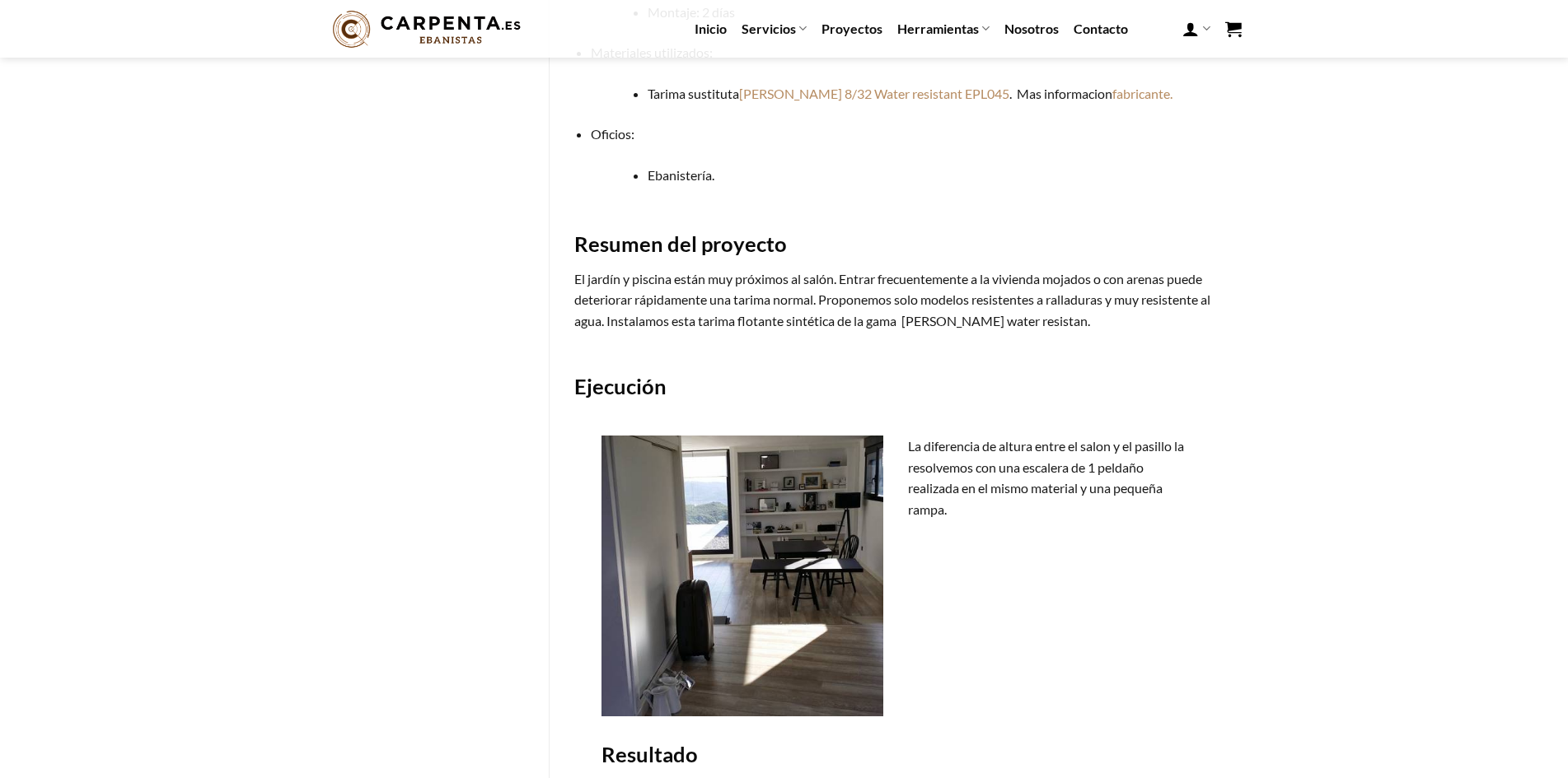
scroll to position [659, 0]
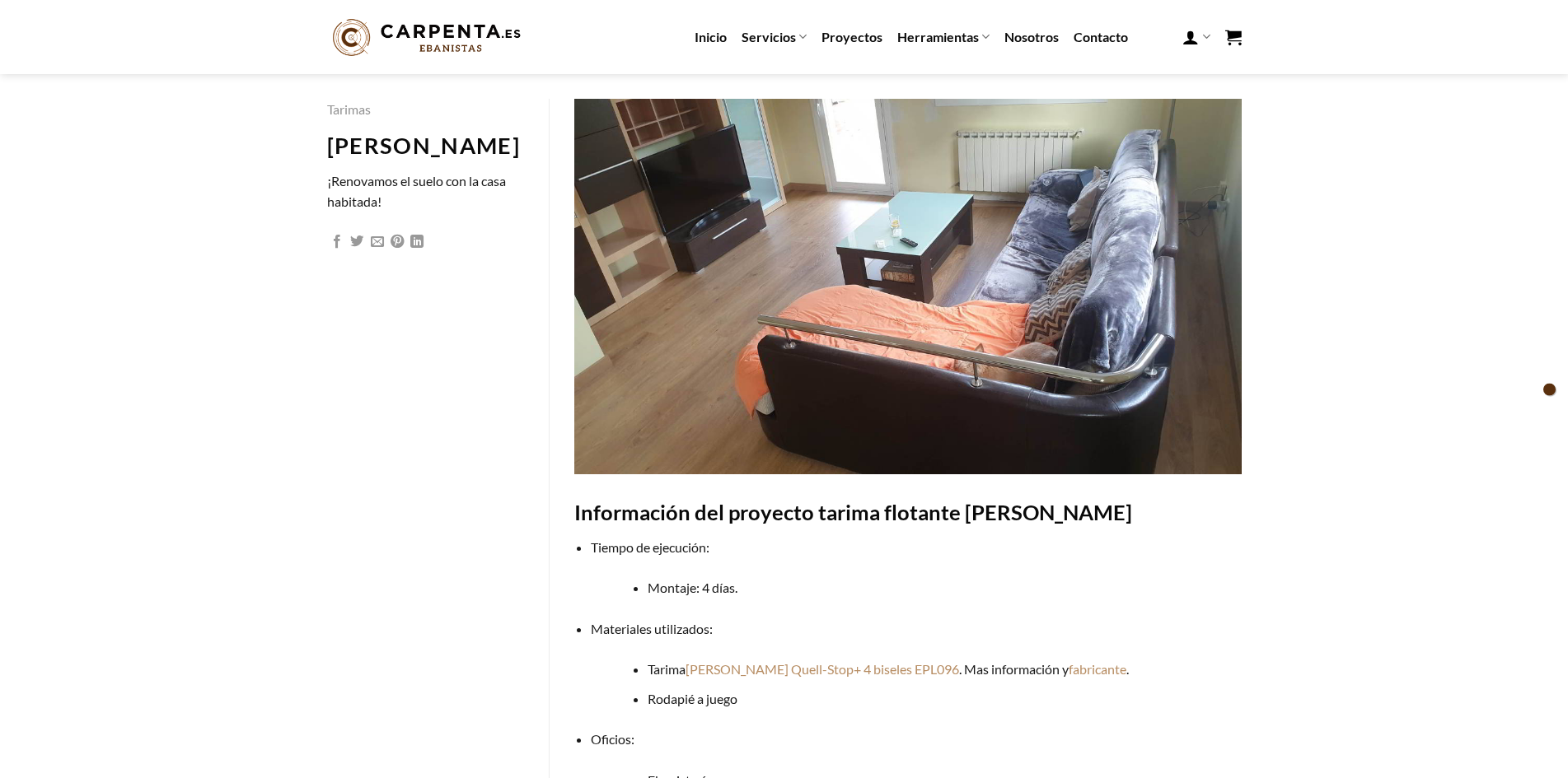
click at [431, 32] on img at bounding box center [427, 37] width 200 height 46
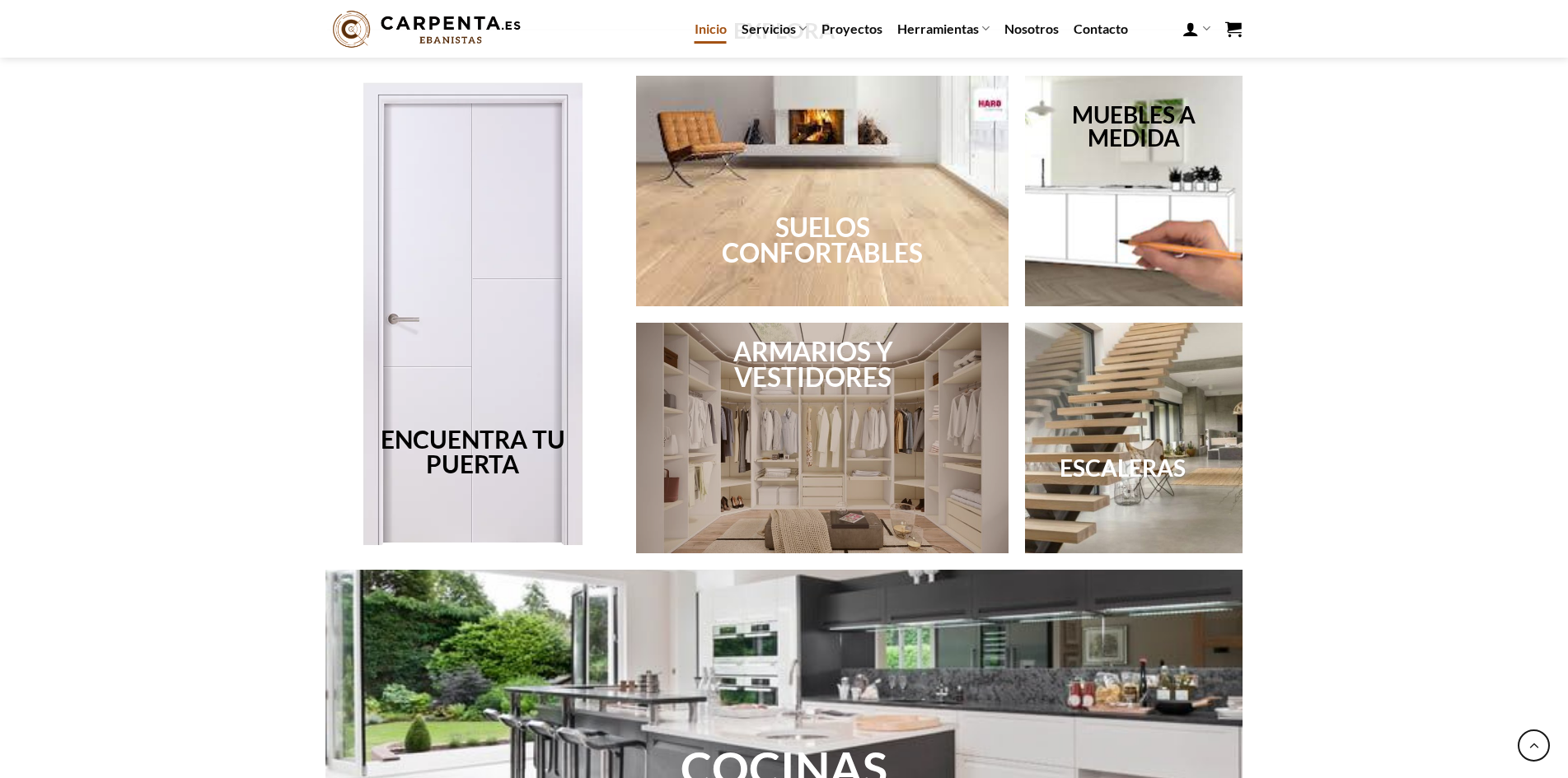
scroll to position [1153, 0]
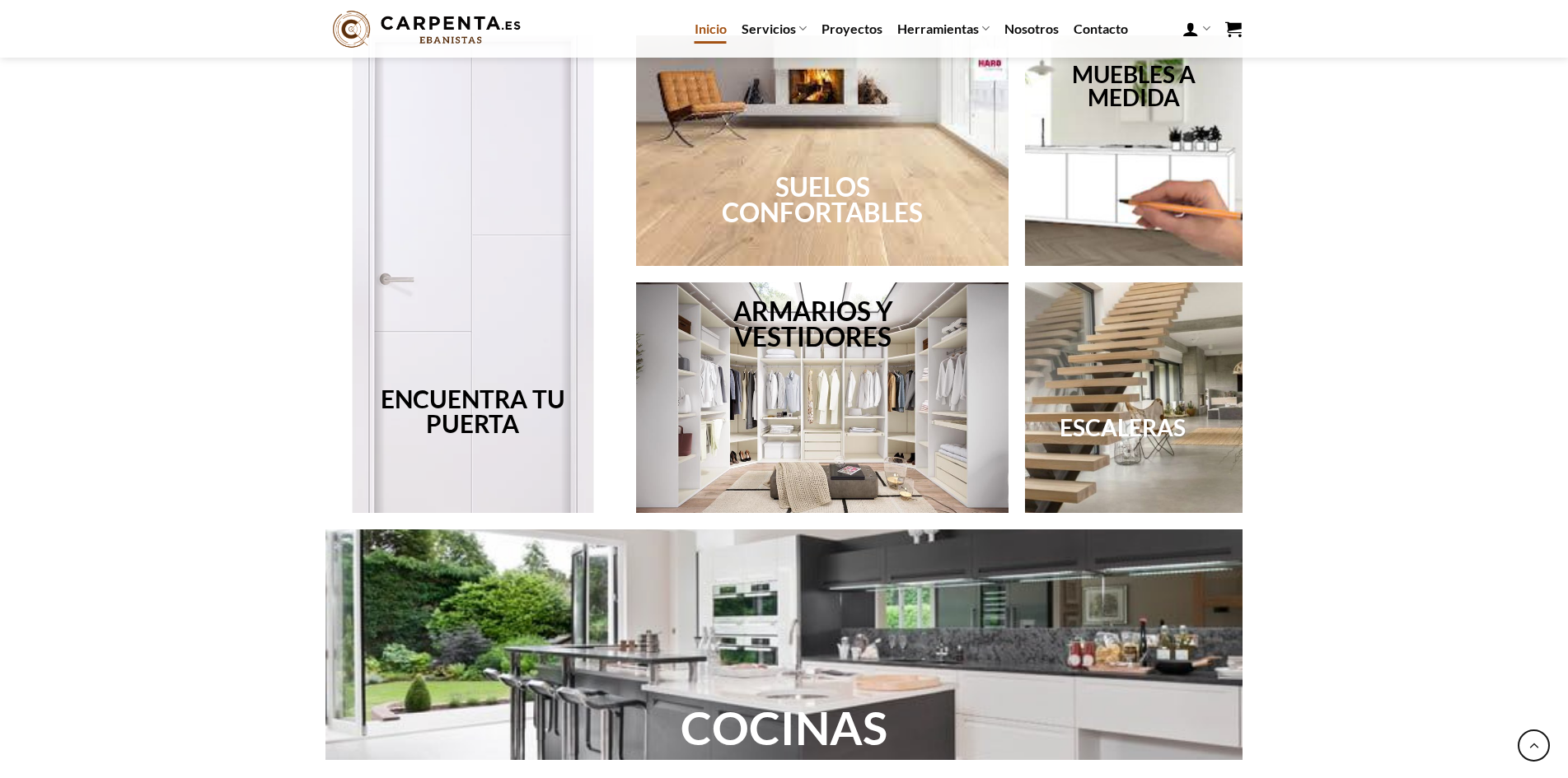
click at [503, 368] on div at bounding box center [472, 274] width 295 height 478
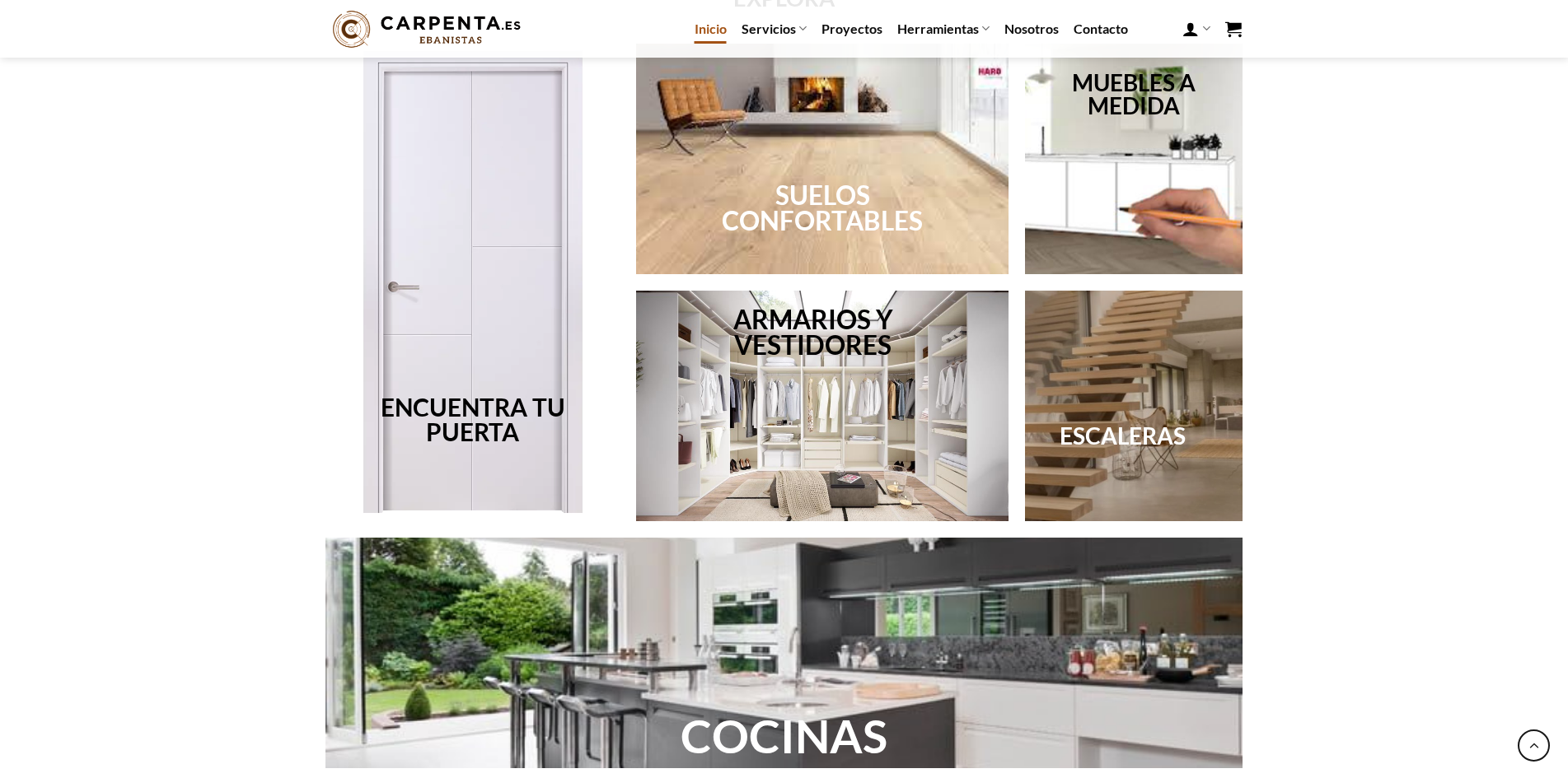
click at [1138, 432] on link "ESCALERAS" at bounding box center [1122, 436] width 126 height 28
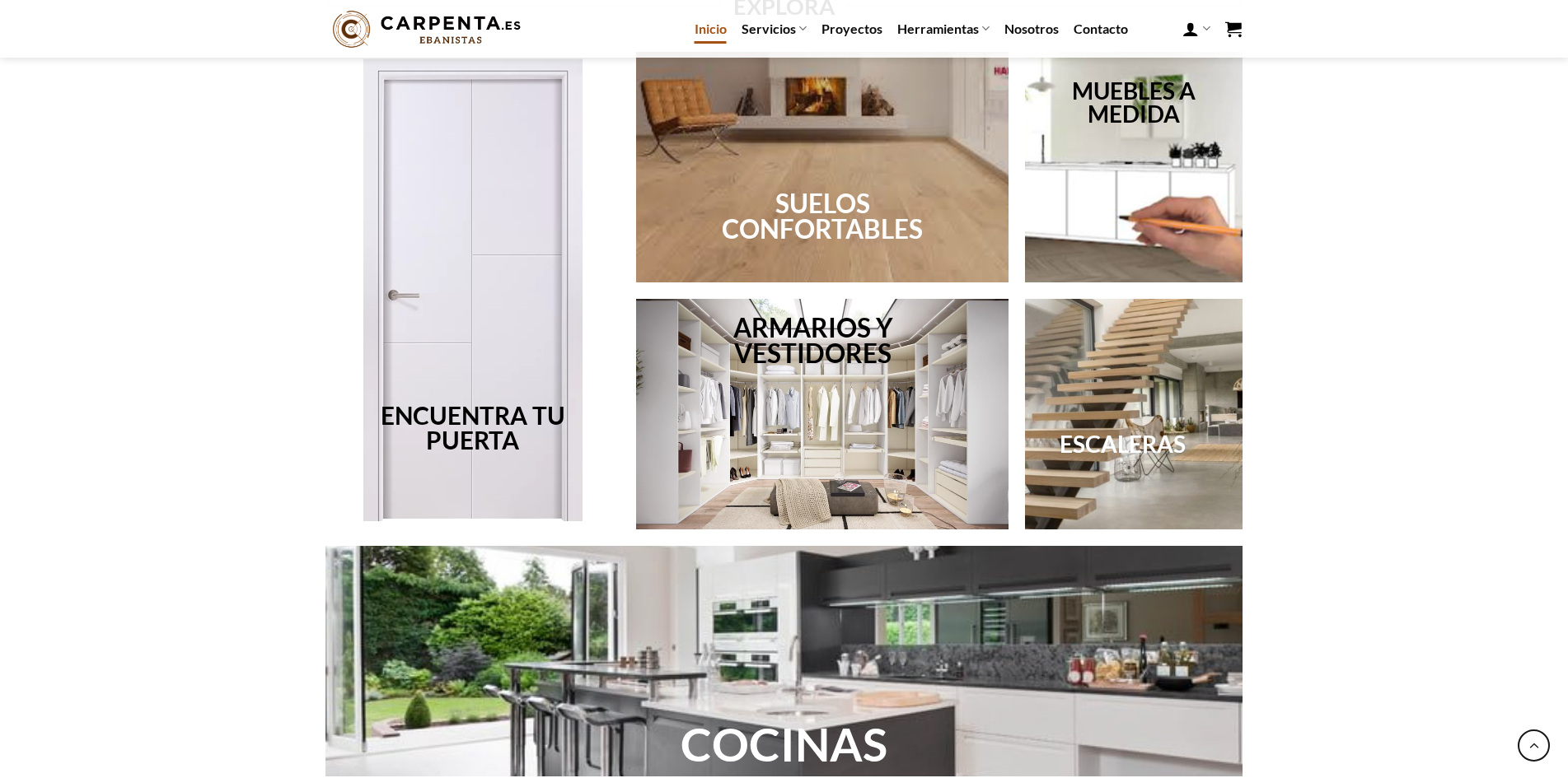
click at [845, 253] on div at bounding box center [822, 166] width 372 height 230
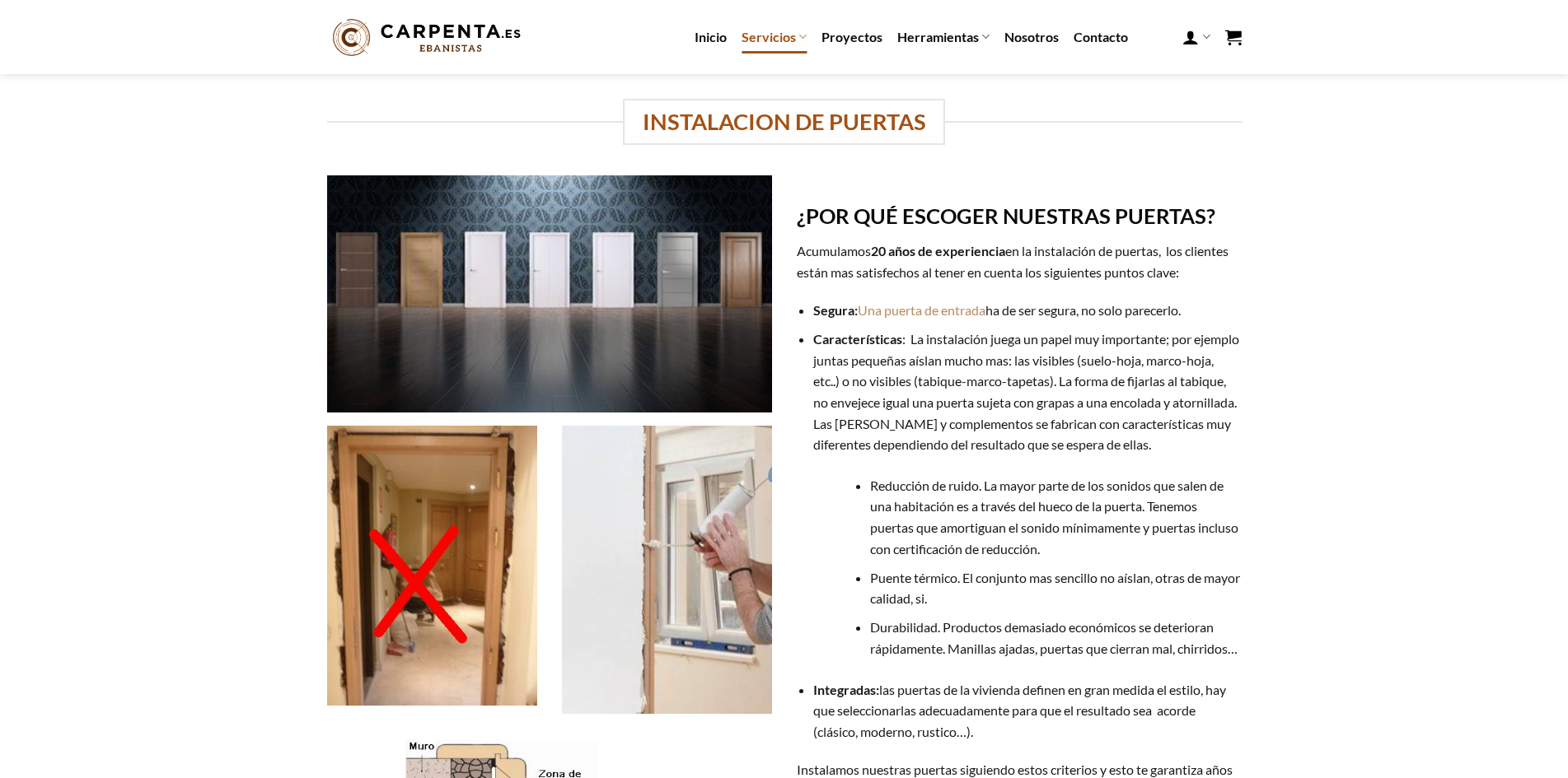
click at [468, 365] on img at bounding box center [549, 293] width 445 height 237
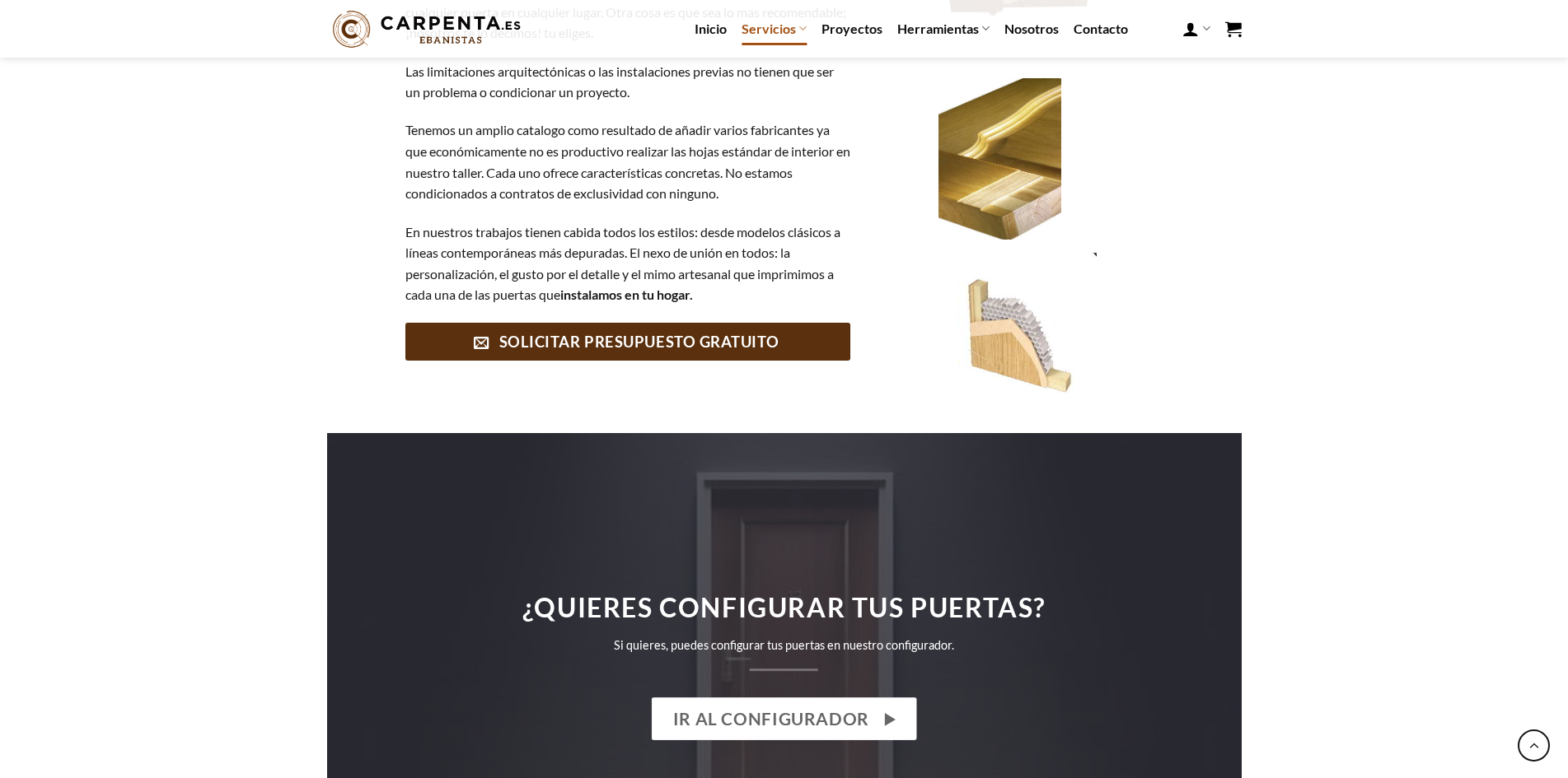
scroll to position [1647, 0]
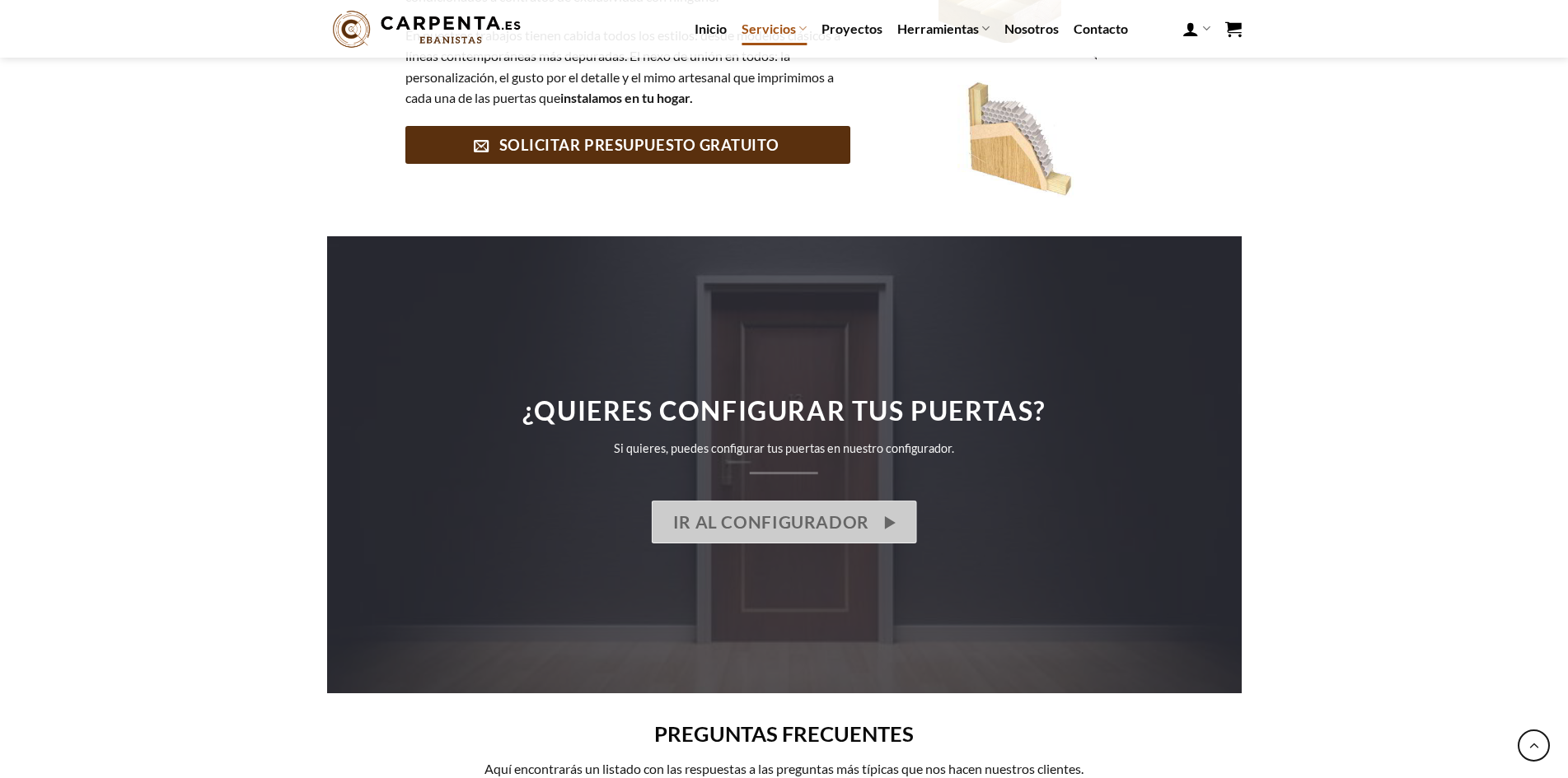
click at [765, 525] on span "IR AL CONFIGURADOR" at bounding box center [772, 522] width 196 height 27
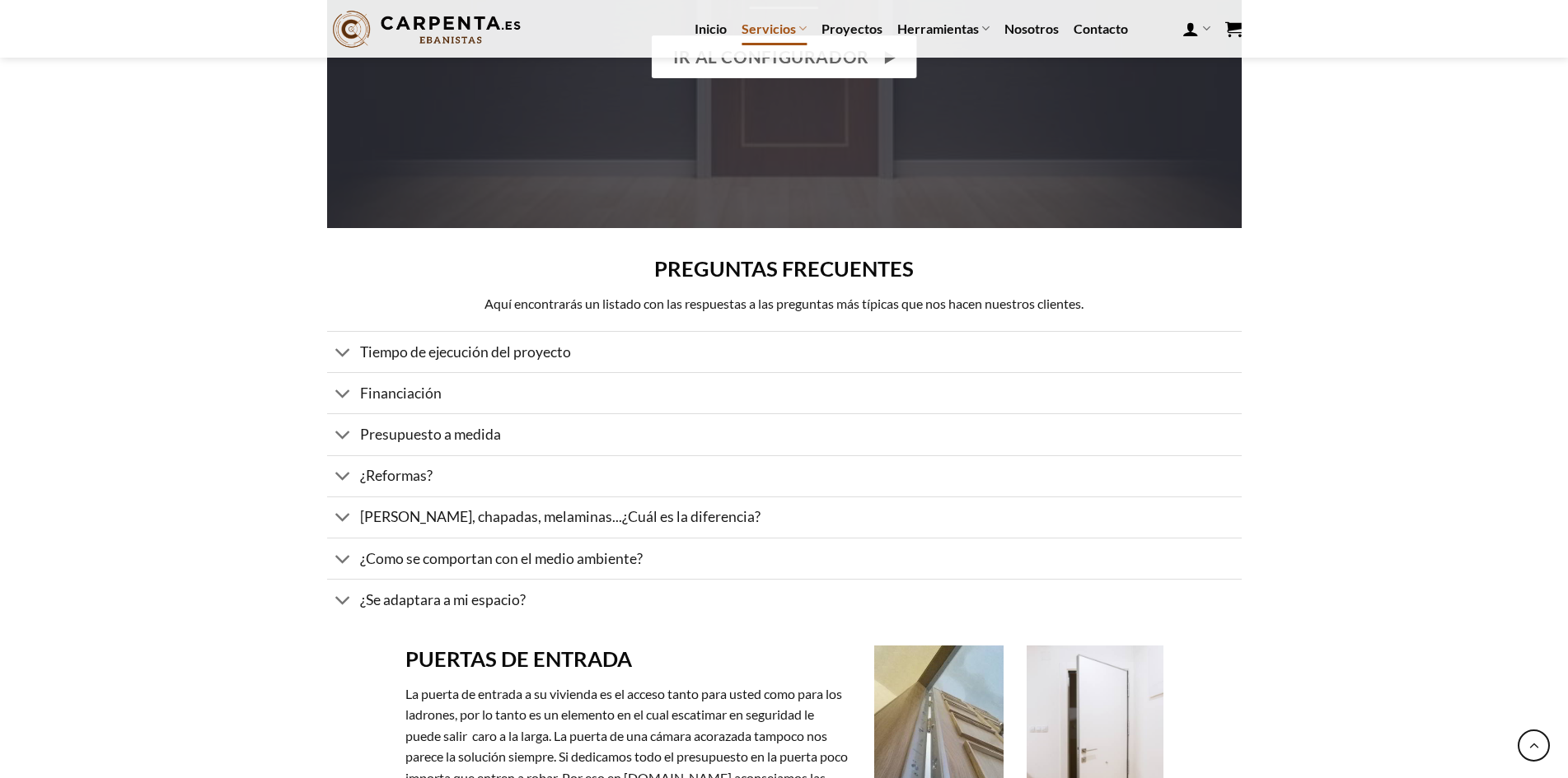
scroll to position [2142, 0]
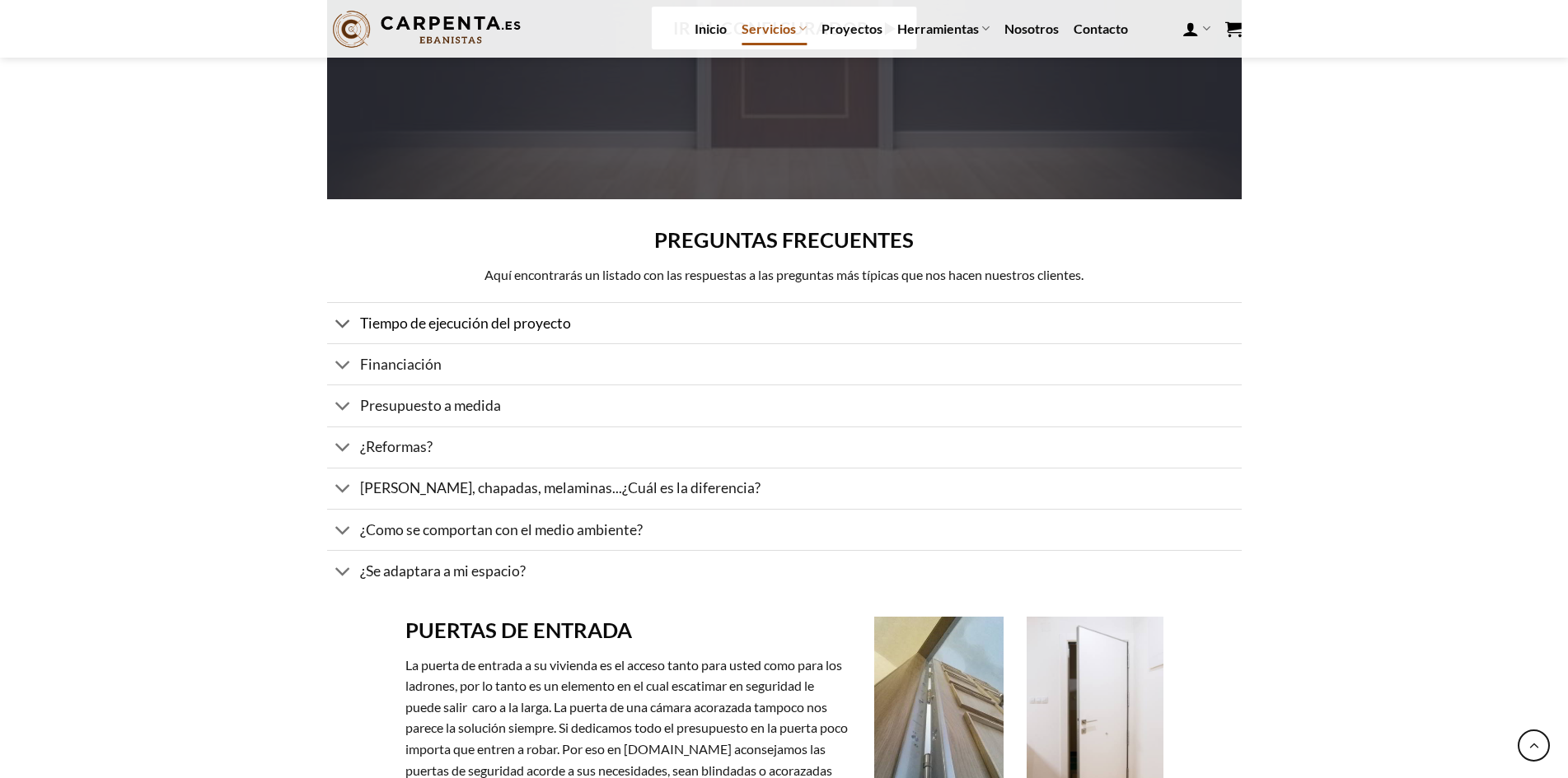
click at [491, 325] on span "Tiempo de ejecución del proyecto" at bounding box center [466, 323] width 211 height 17
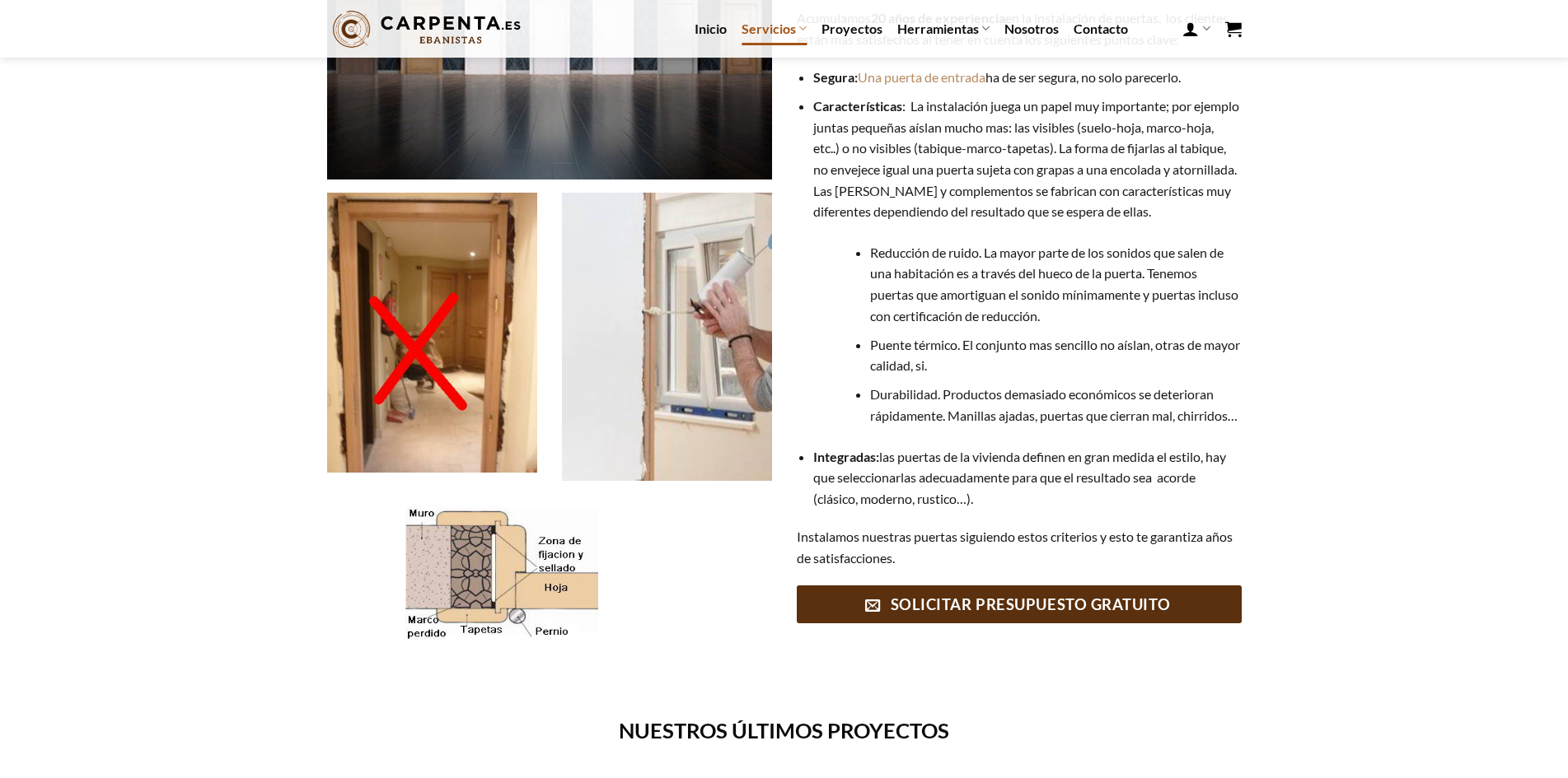
scroll to position [0, 0]
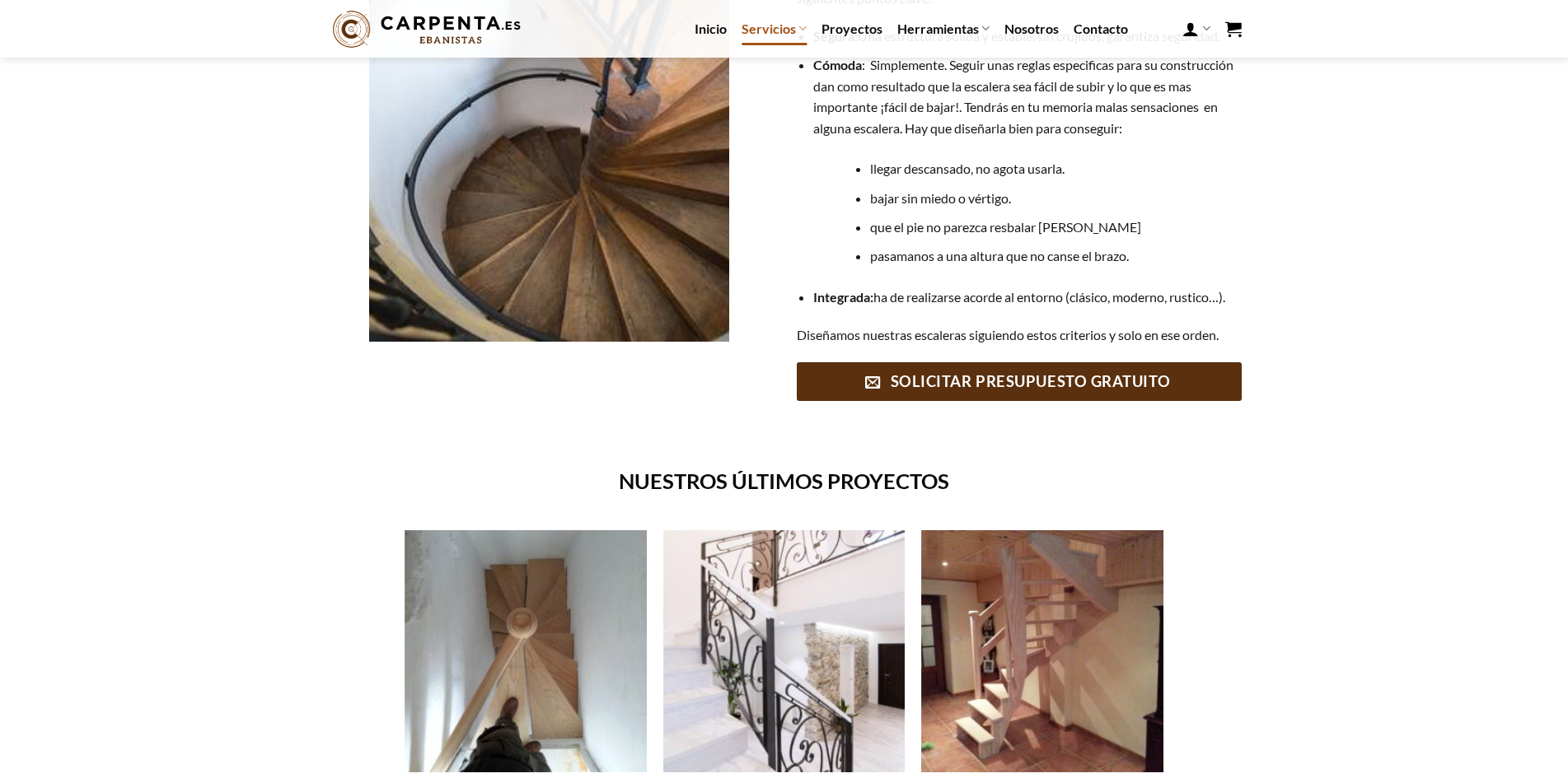
scroll to position [411, 0]
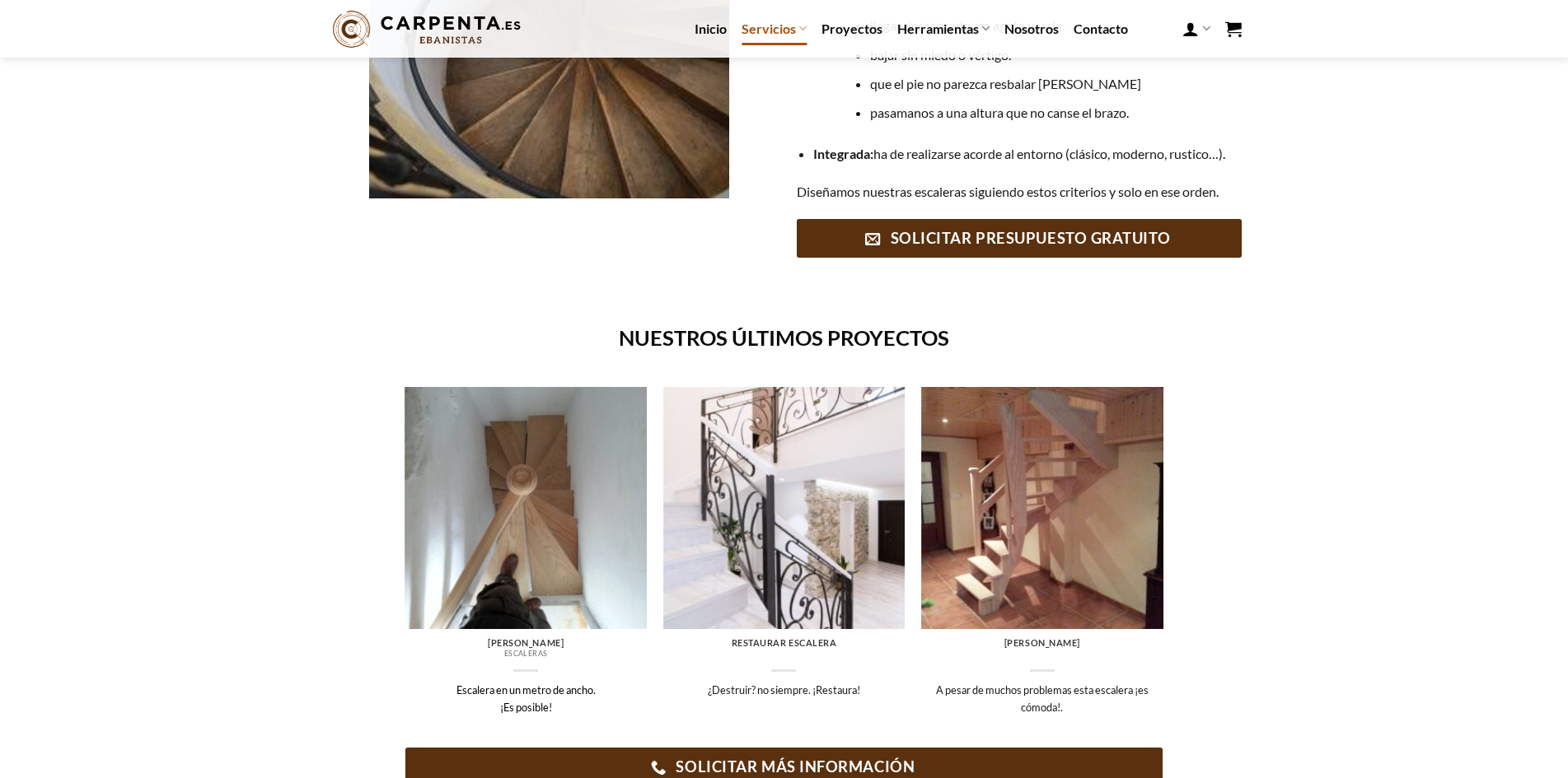
click at [549, 544] on img at bounding box center [525, 508] width 242 height 242
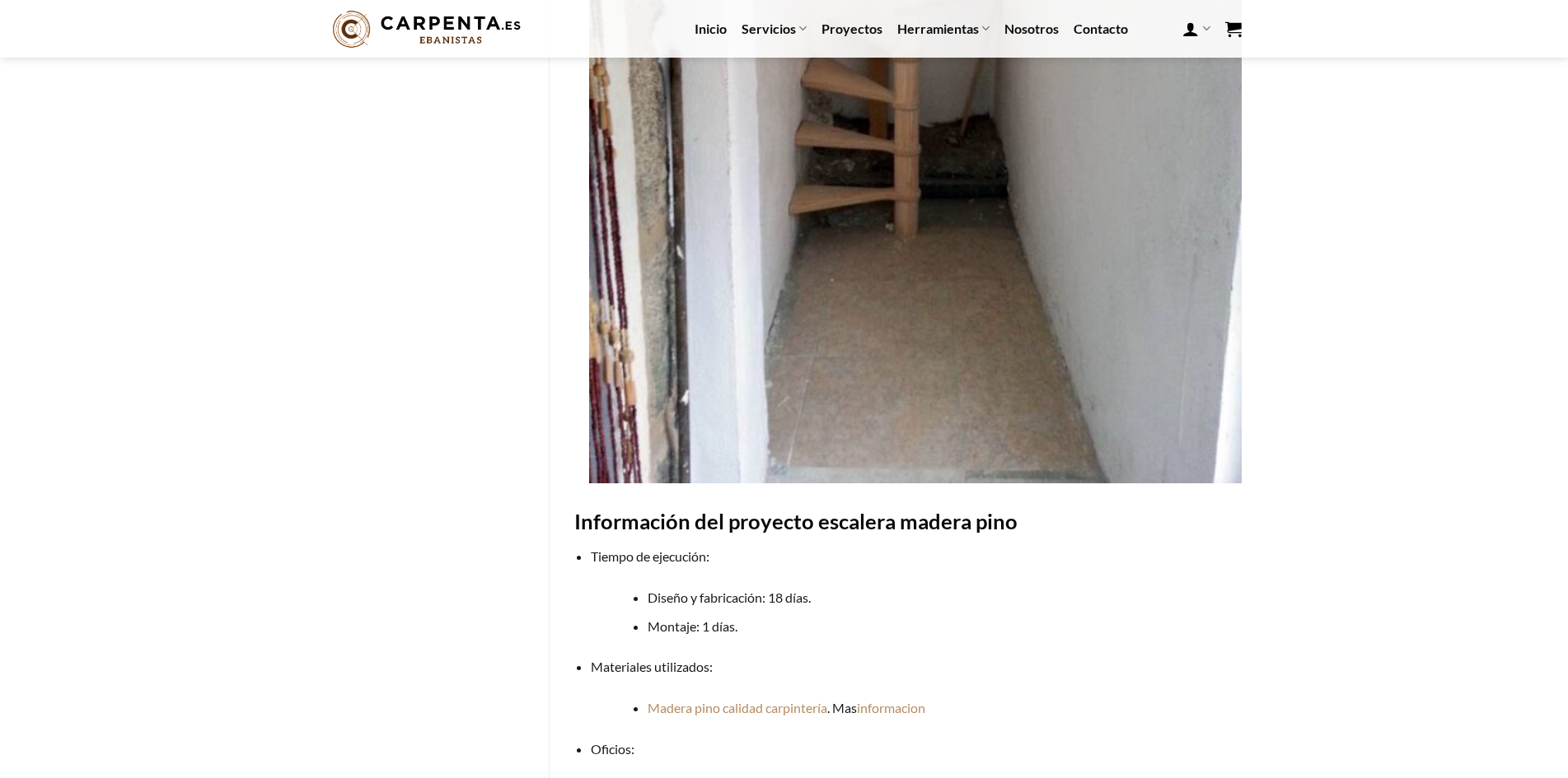
scroll to position [577, 0]
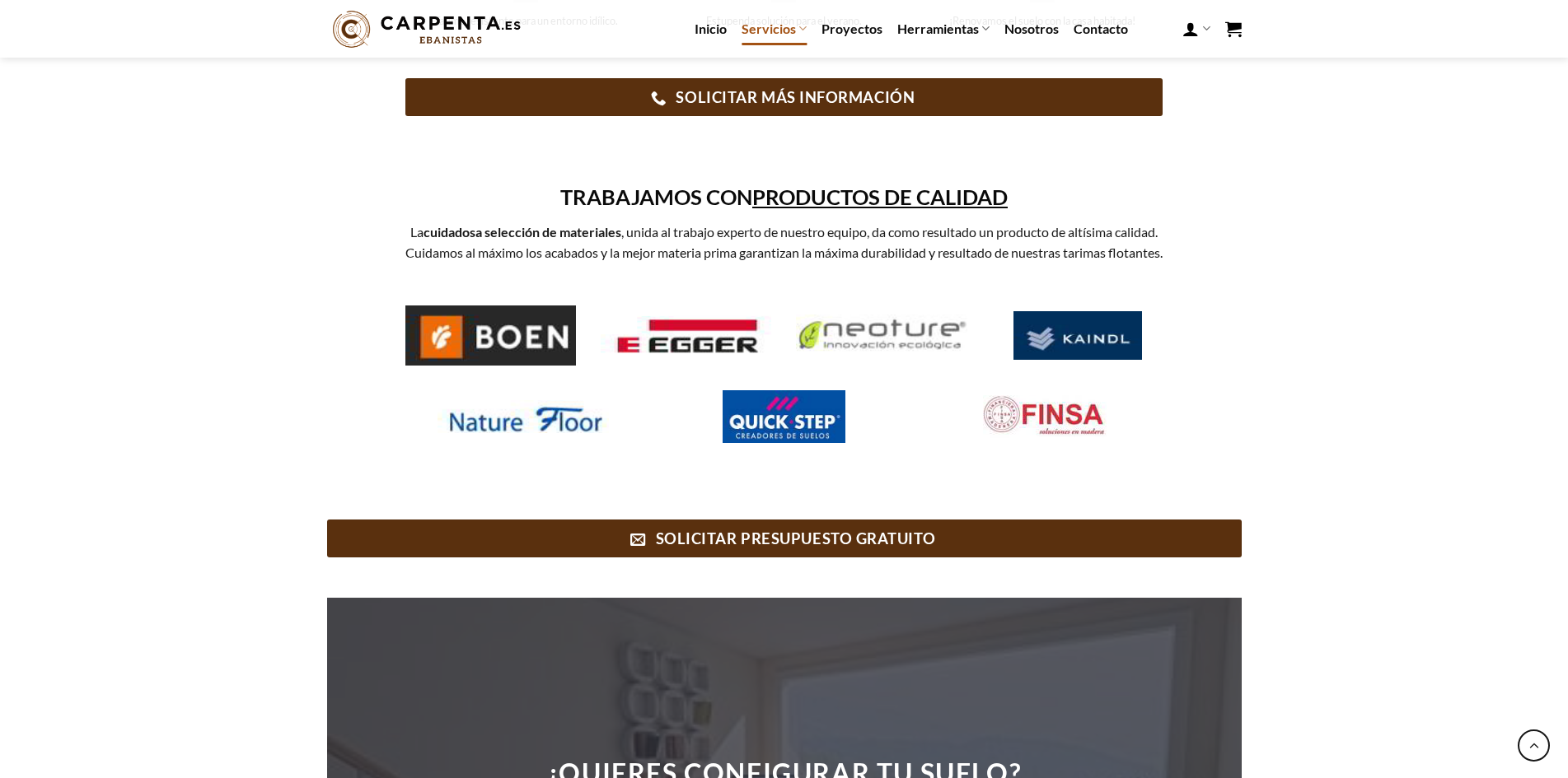
scroll to position [1153, 0]
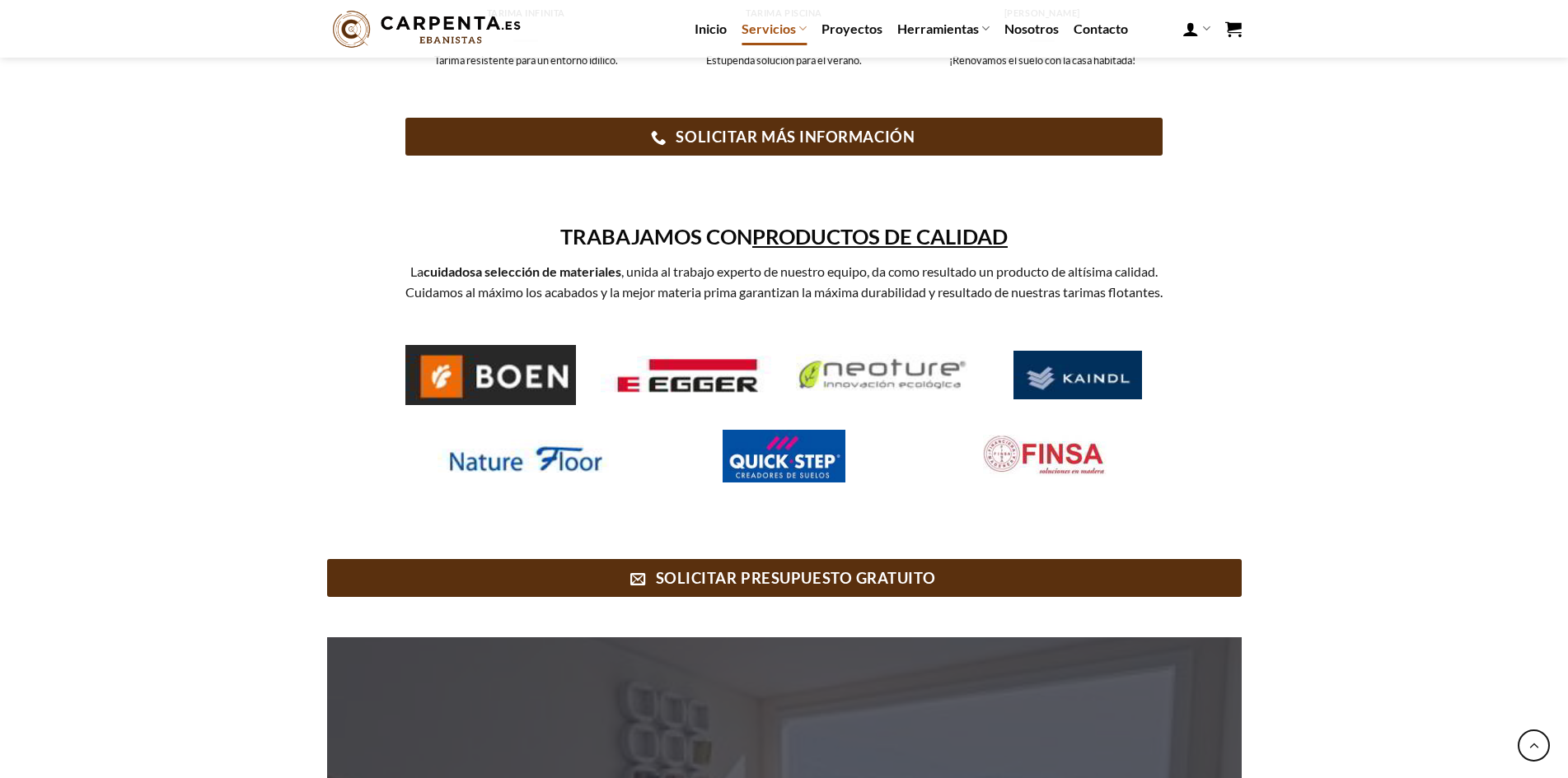
click at [512, 396] on img at bounding box center [491, 374] width 170 height 59
click at [757, 470] on img at bounding box center [784, 456] width 123 height 53
click at [703, 396] on img at bounding box center [685, 375] width 170 height 57
click at [699, 397] on img at bounding box center [685, 375] width 170 height 57
click at [890, 390] on img at bounding box center [880, 375] width 170 height 42
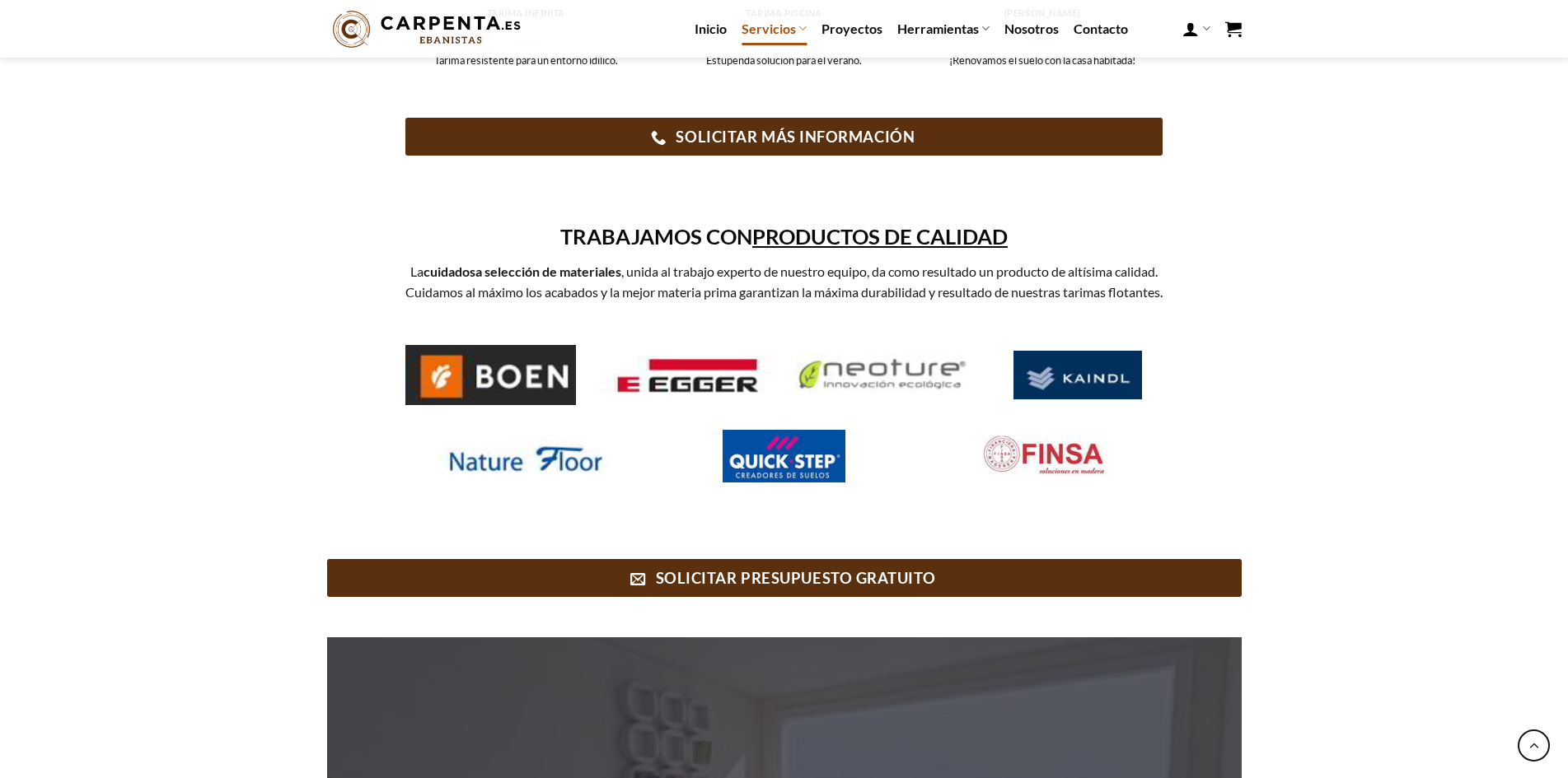
click at [1070, 401] on img at bounding box center [1077, 375] width 129 height 49
click at [557, 473] on img at bounding box center [522, 456] width 170 height 33
click at [1054, 478] on img at bounding box center [1044, 456] width 123 height 43
